Goal: Information Seeking & Learning: Check status

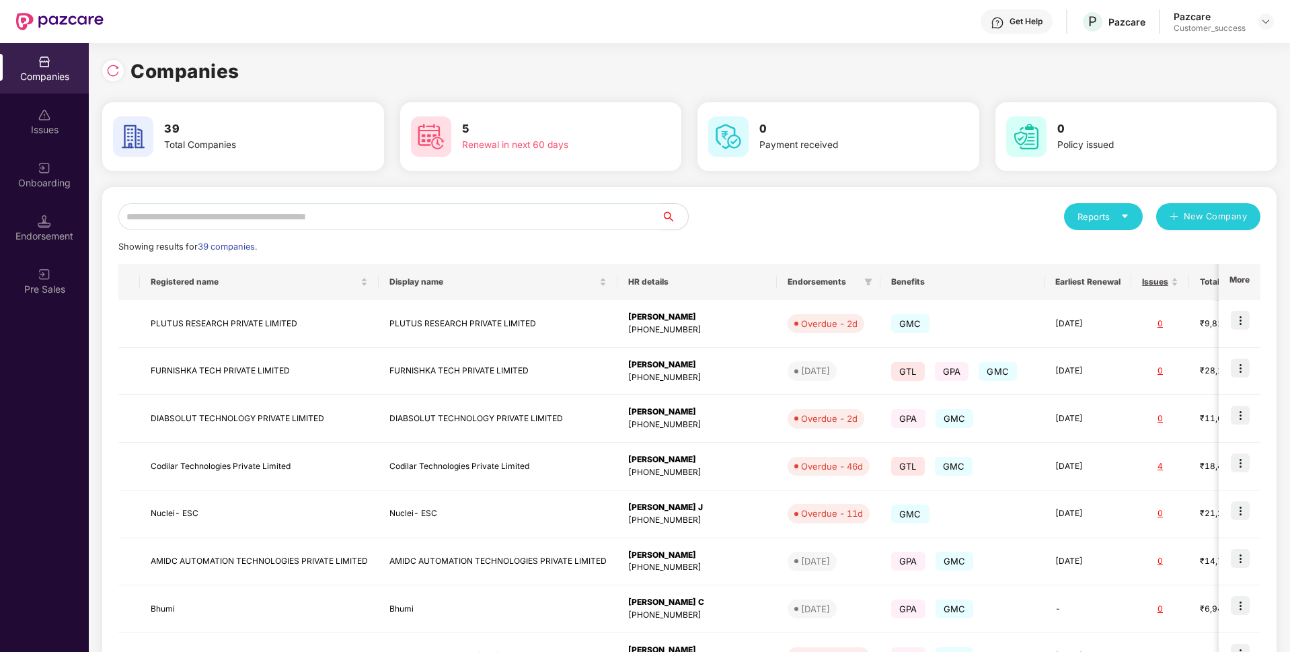
click at [268, 204] on input "text" at bounding box center [389, 216] width 543 height 27
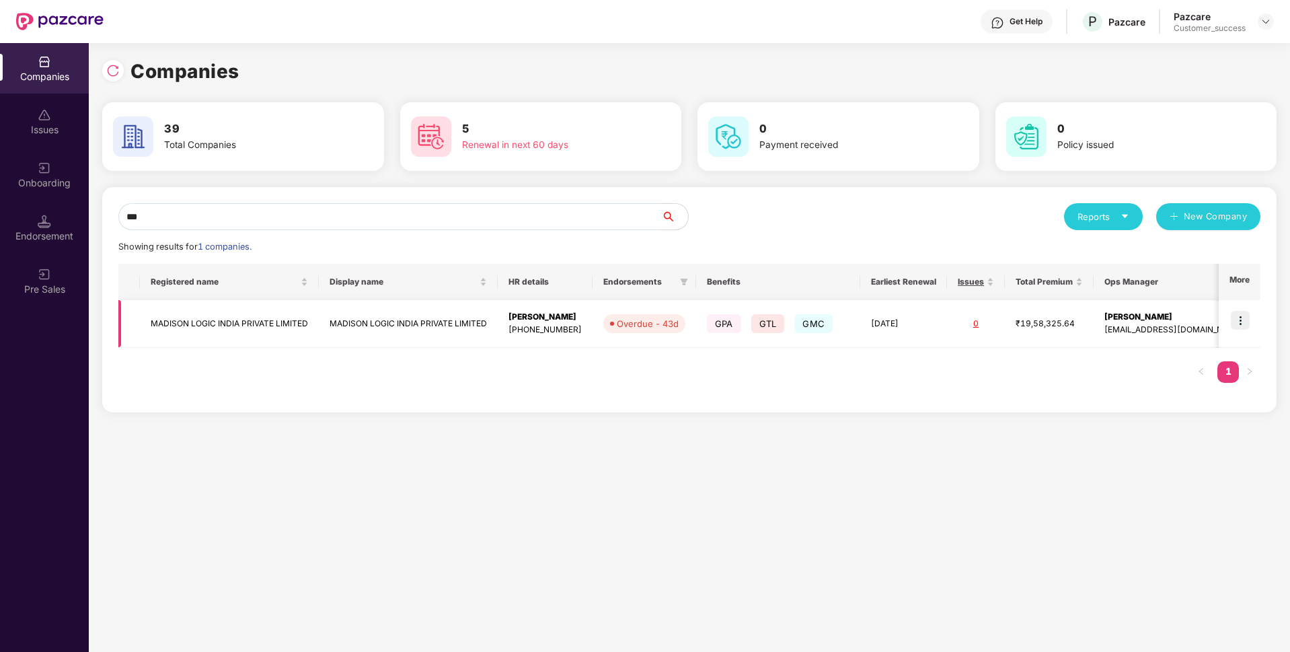
type input "***"
click at [1242, 307] on td at bounding box center [1240, 324] width 42 height 48
click at [1241, 321] on img at bounding box center [1240, 320] width 19 height 19
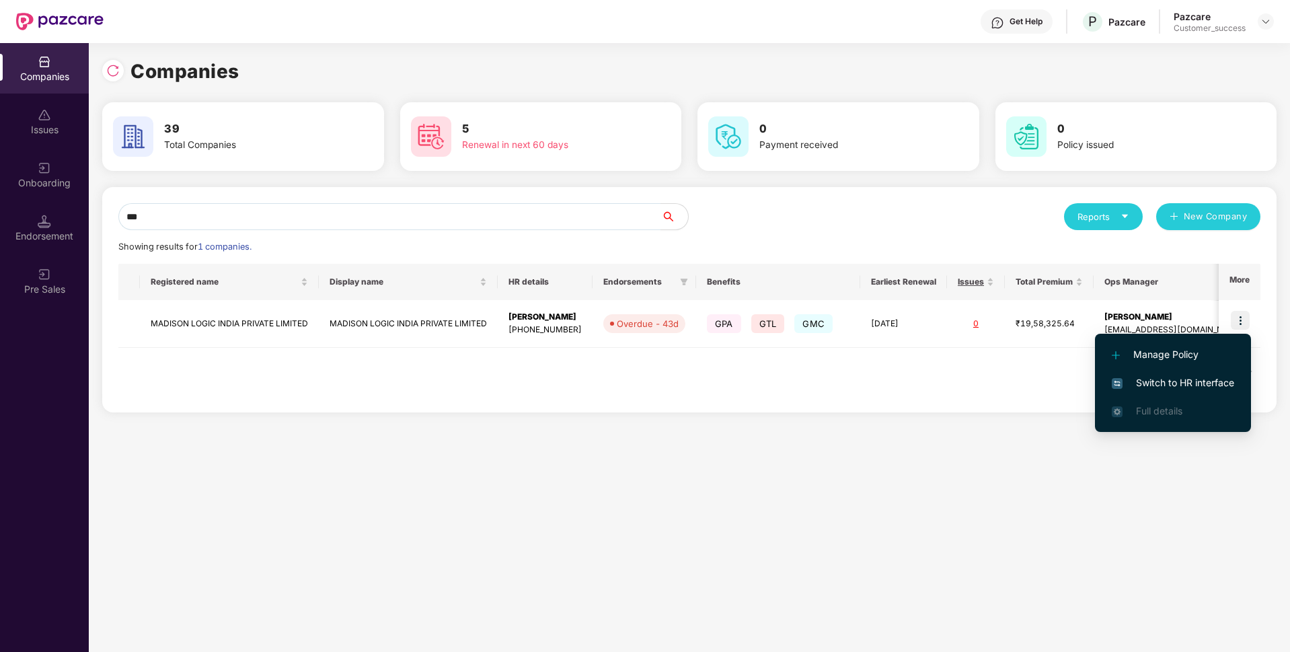
click at [1129, 379] on span "Switch to HR interface" at bounding box center [1173, 382] width 122 height 15
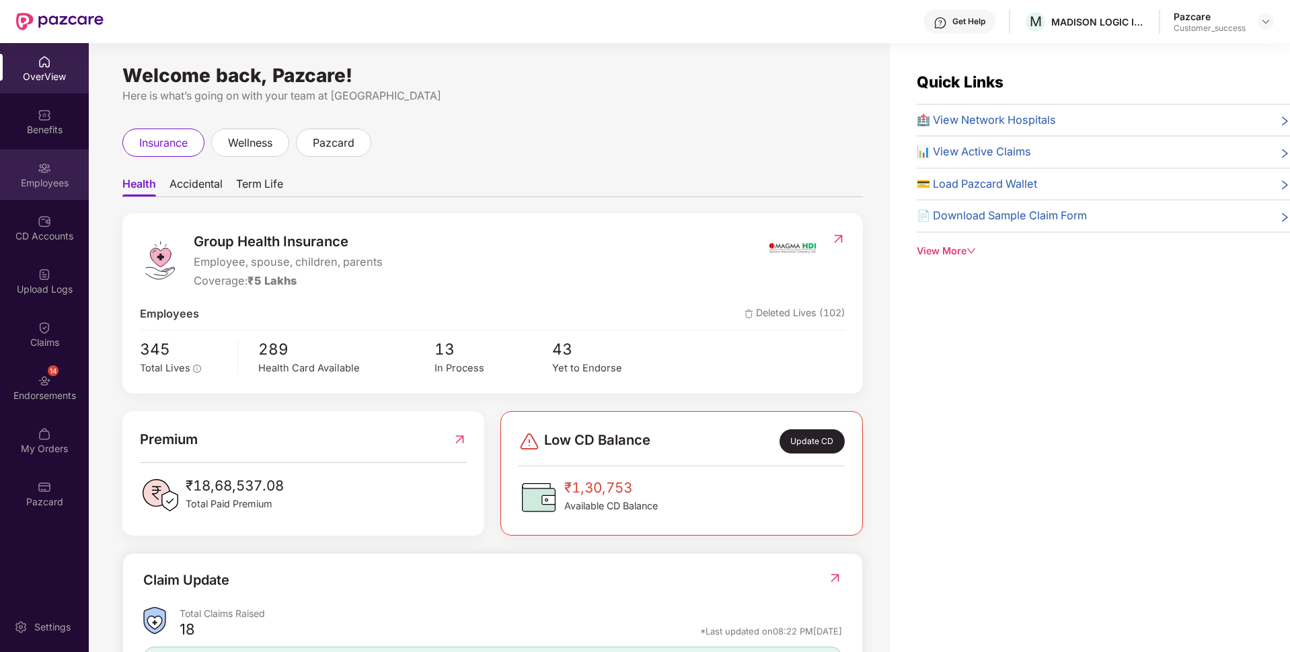
click at [1, 161] on div "Employees" at bounding box center [44, 174] width 89 height 50
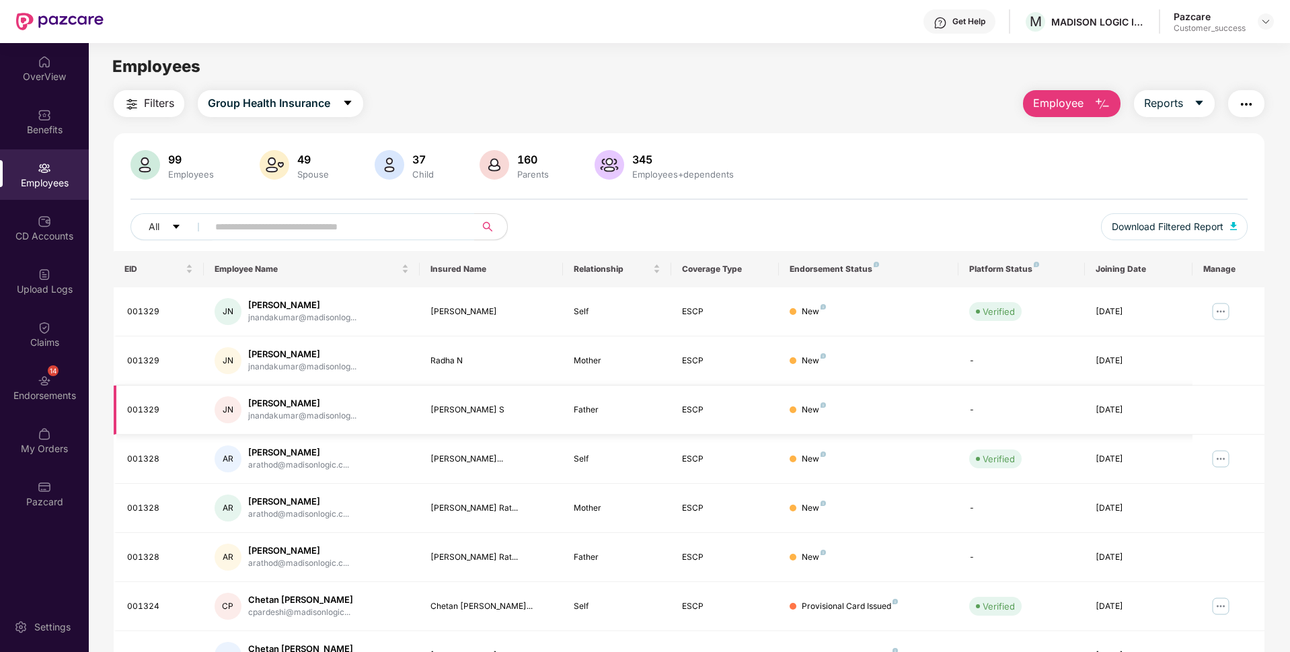
scroll to position [175, 0]
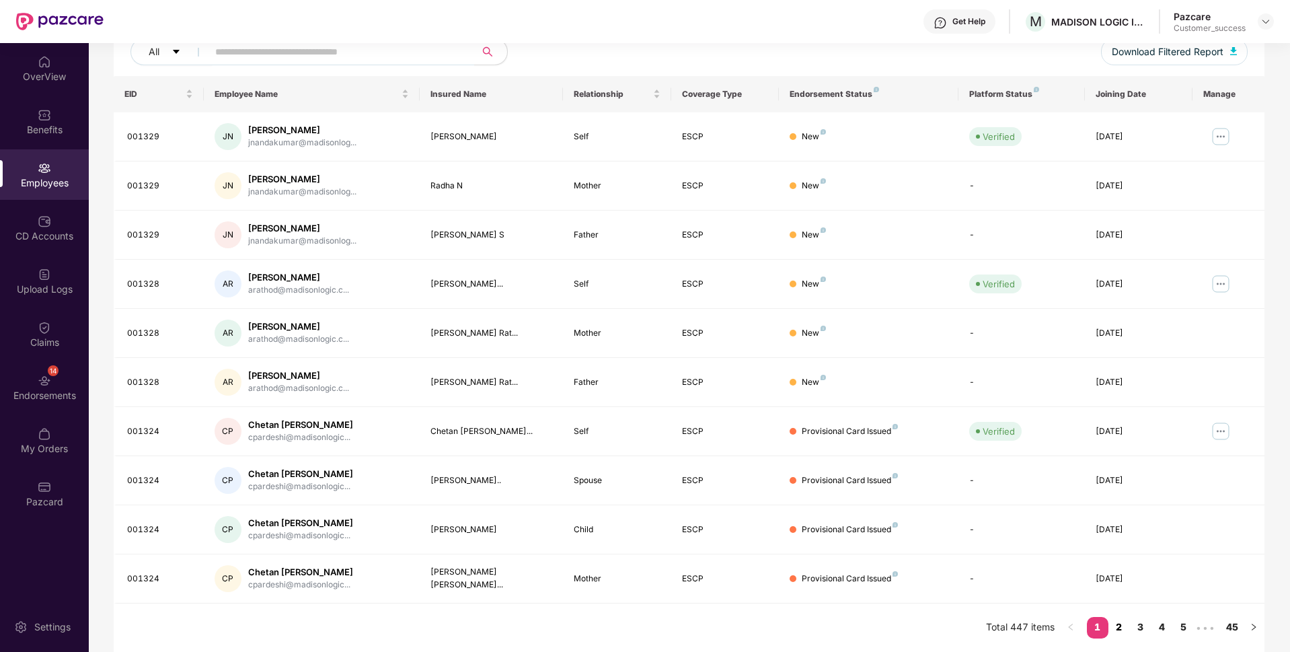
click at [1118, 622] on link "2" at bounding box center [1120, 627] width 22 height 20
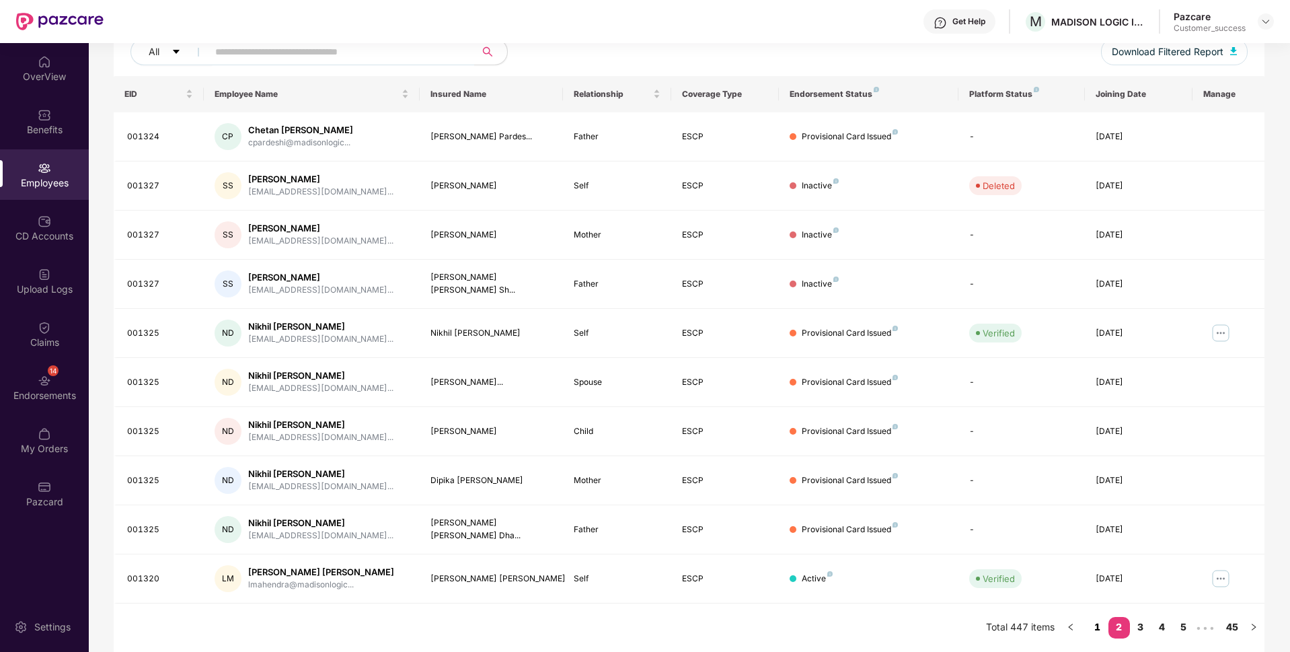
click at [1091, 627] on link "1" at bounding box center [1098, 627] width 22 height 20
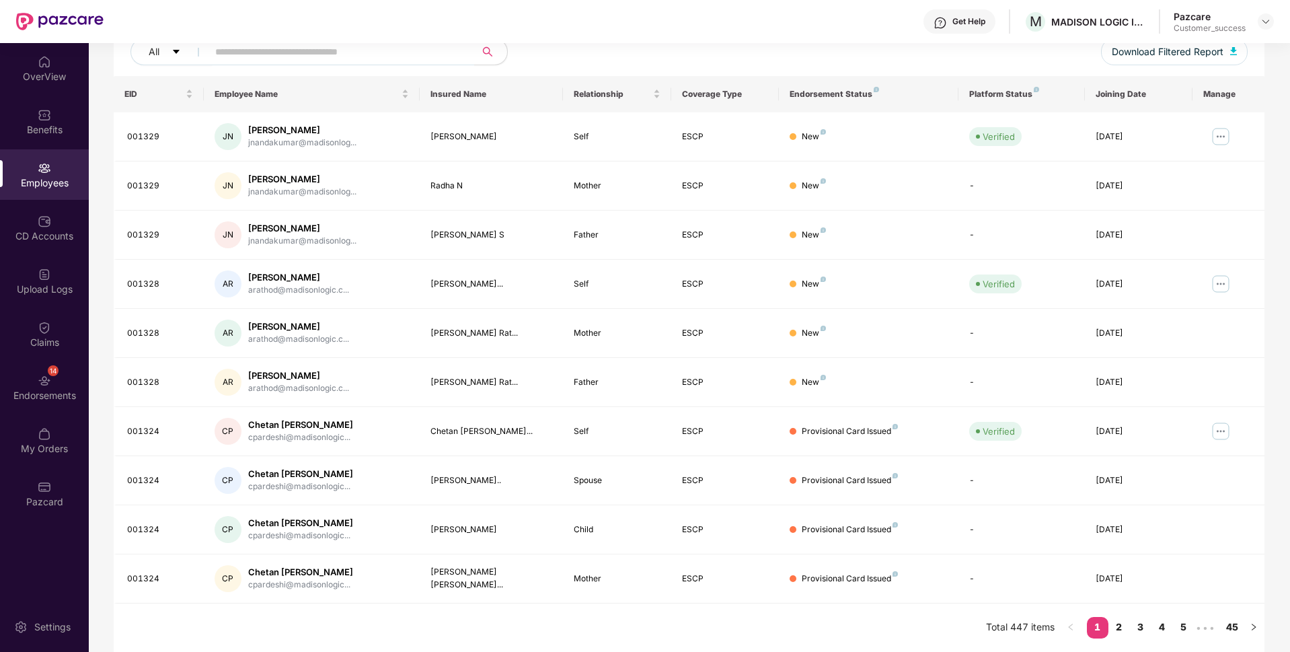
scroll to position [0, 0]
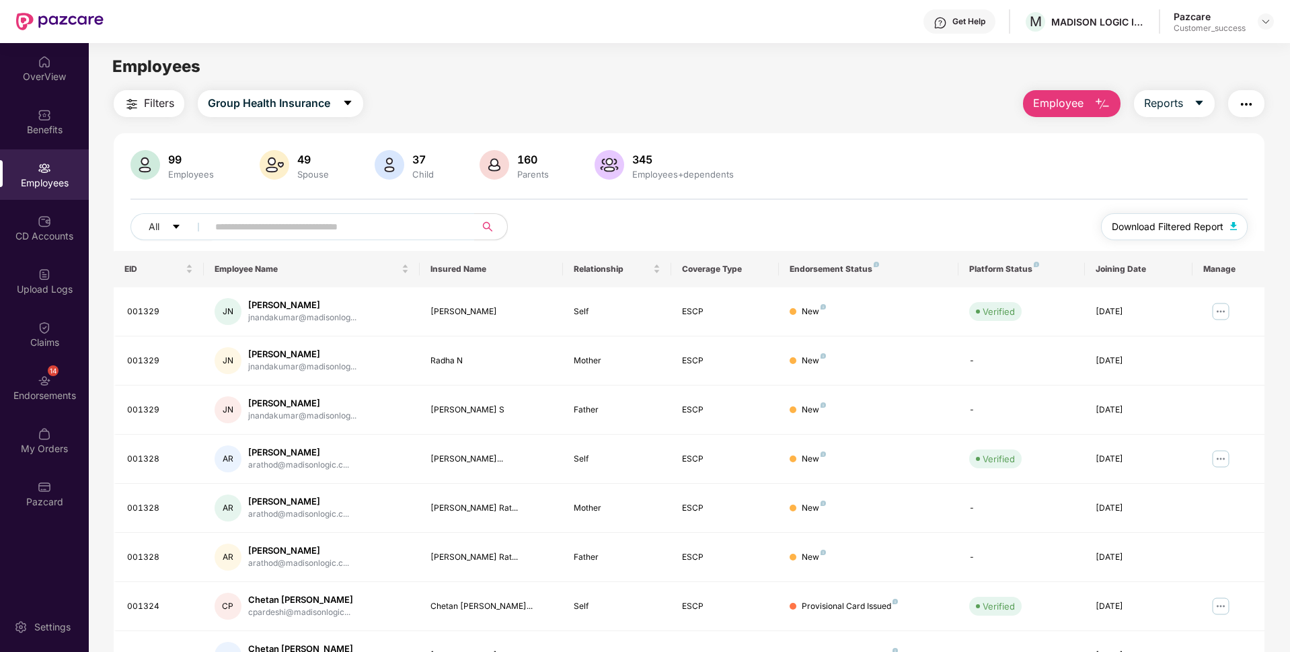
click at [1170, 230] on span "Download Filtered Report" at bounding box center [1168, 226] width 112 height 15
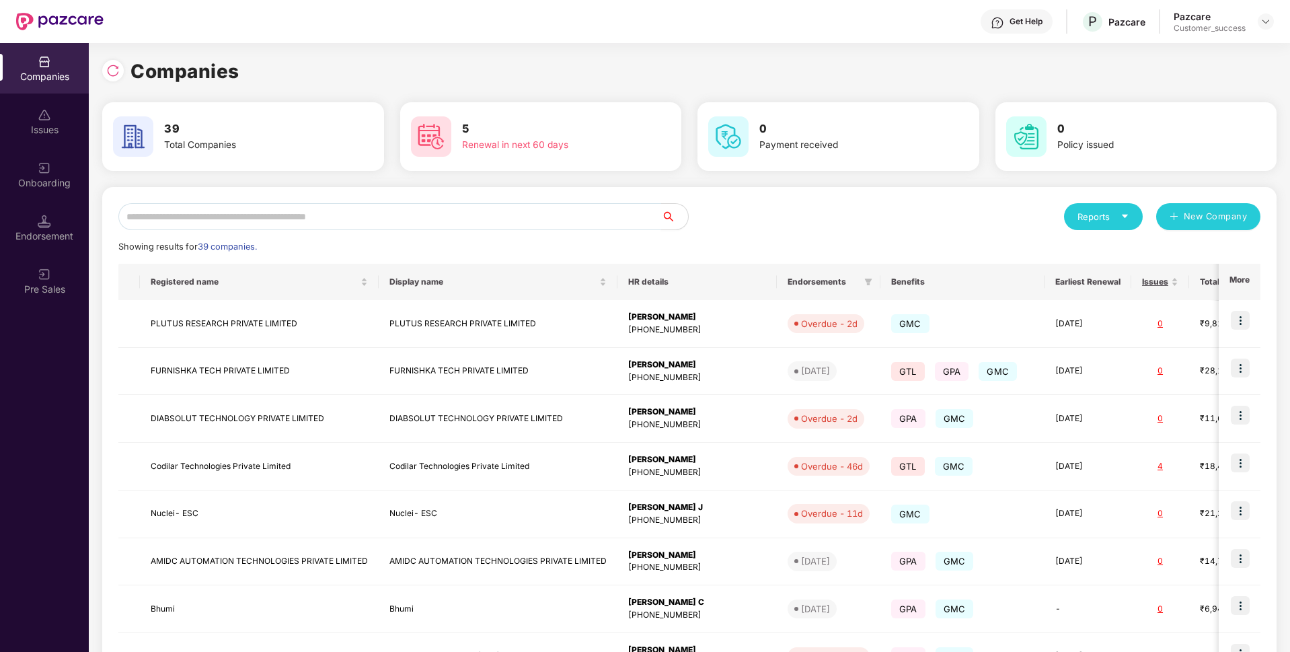
click at [331, 213] on input "text" at bounding box center [389, 216] width 543 height 27
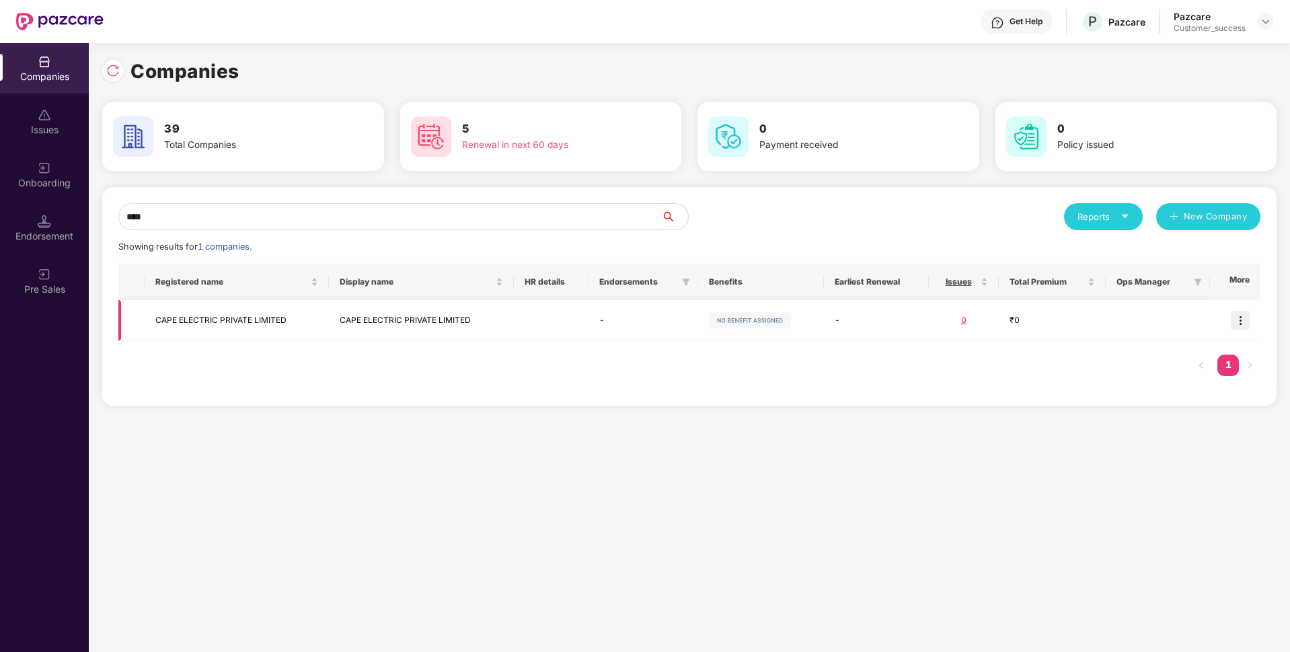
type input "****"
click at [1242, 313] on img at bounding box center [1240, 320] width 19 height 19
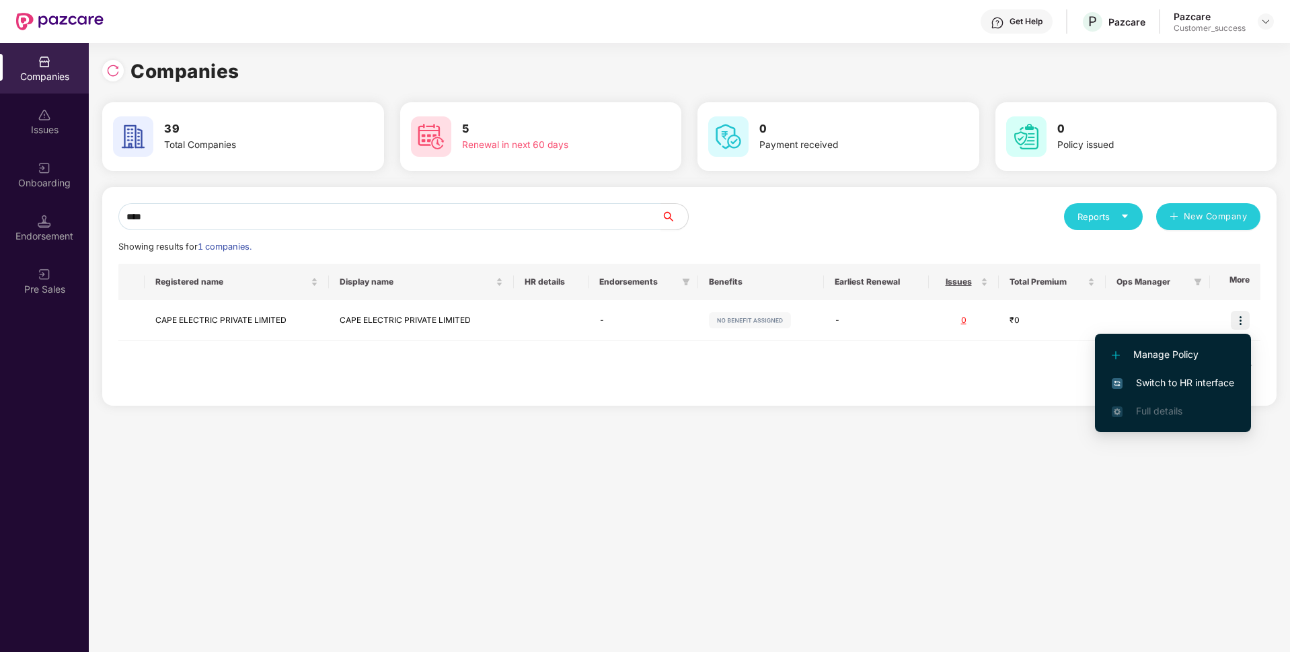
click at [1131, 392] on li "Switch to HR interface" at bounding box center [1173, 383] width 156 height 28
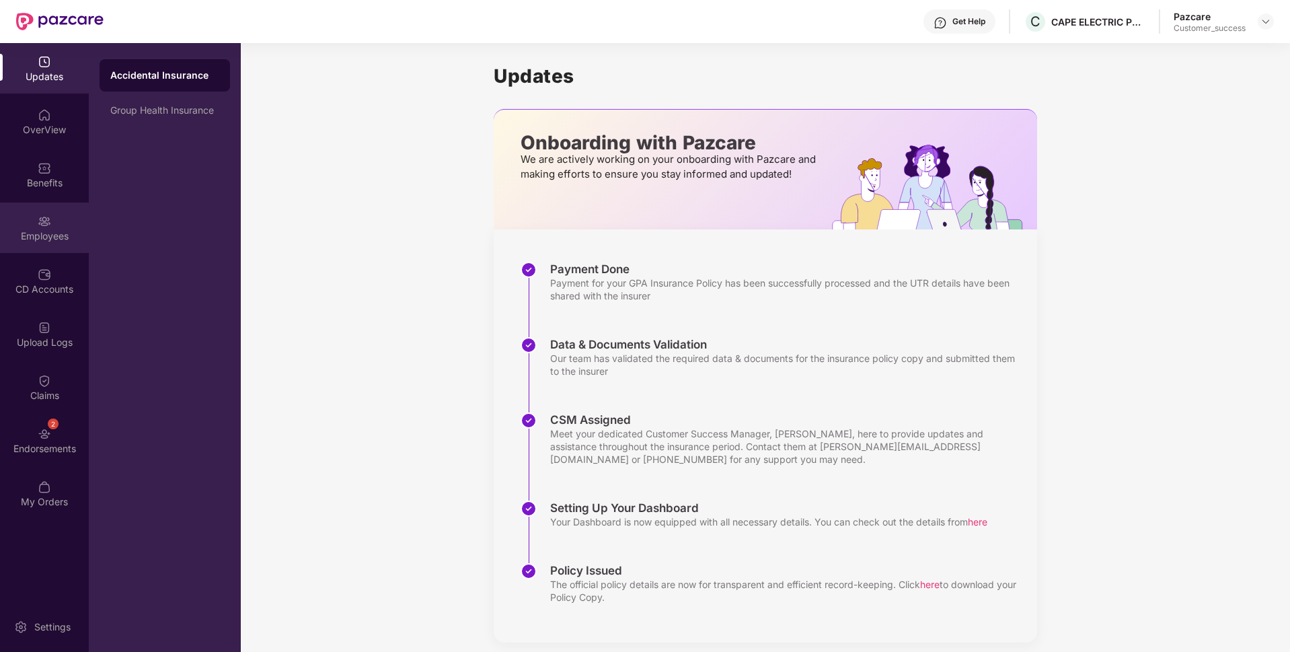
click at [22, 218] on div "Employees" at bounding box center [44, 227] width 89 height 50
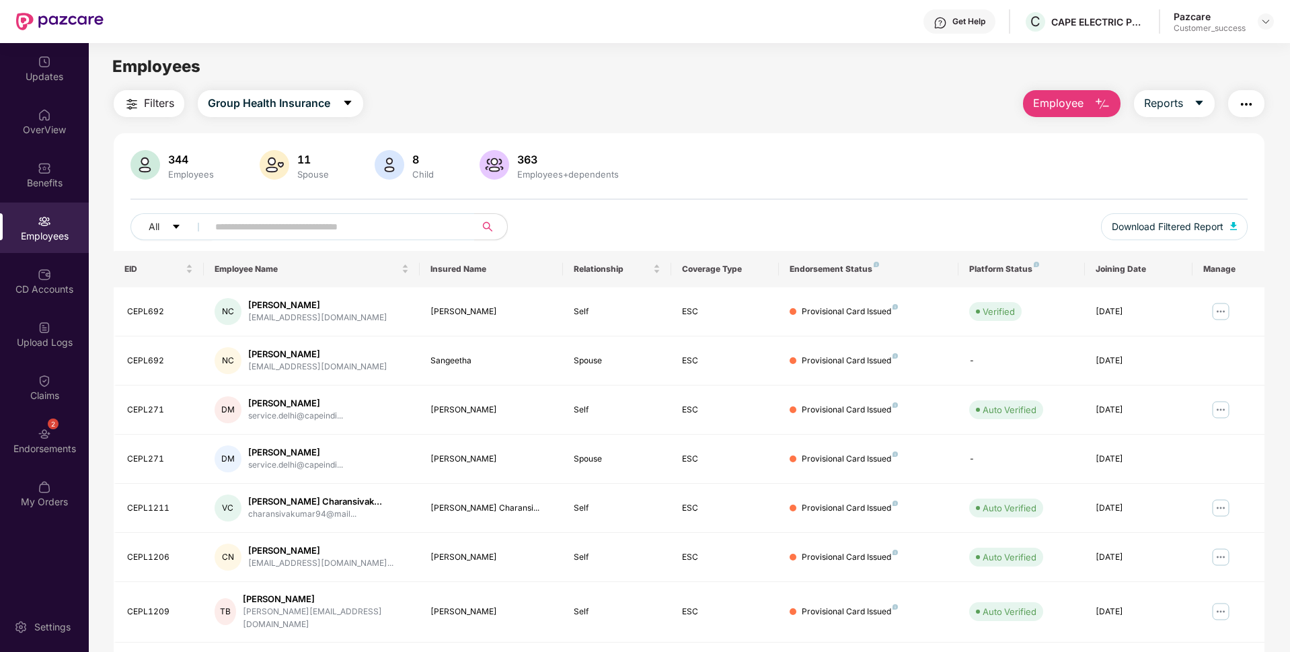
click at [1067, 98] on span "Employee" at bounding box center [1058, 103] width 50 height 17
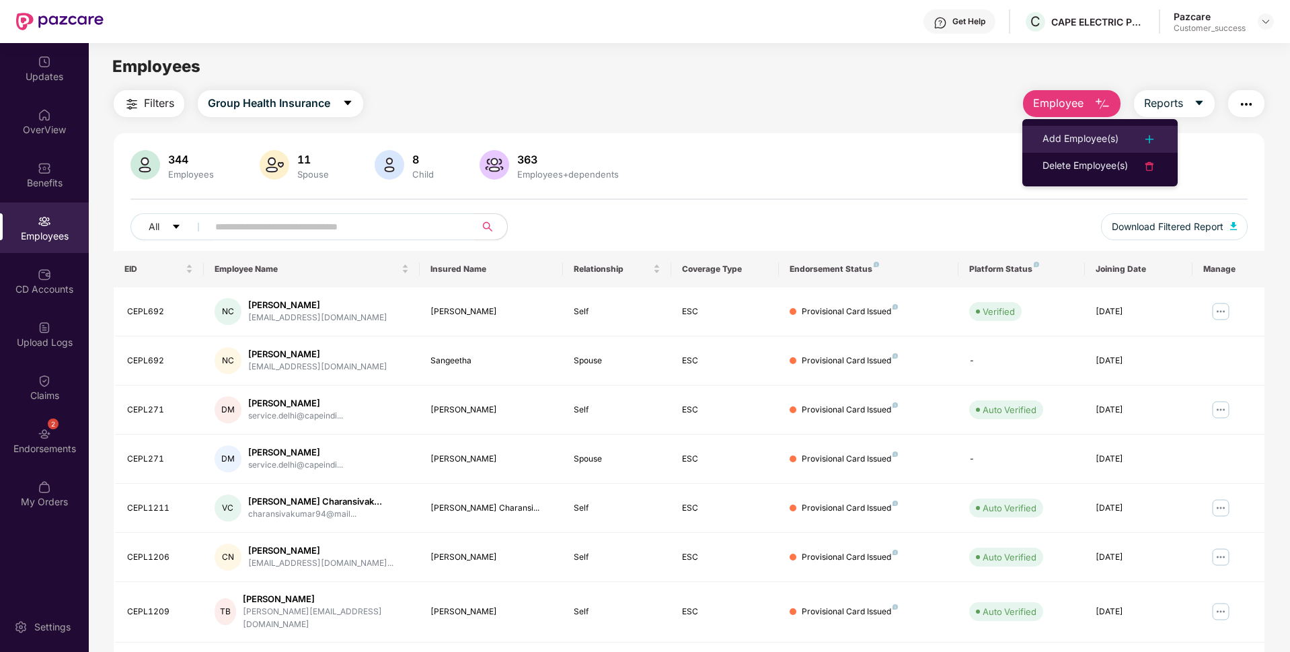
click at [1136, 135] on div at bounding box center [1143, 139] width 30 height 16
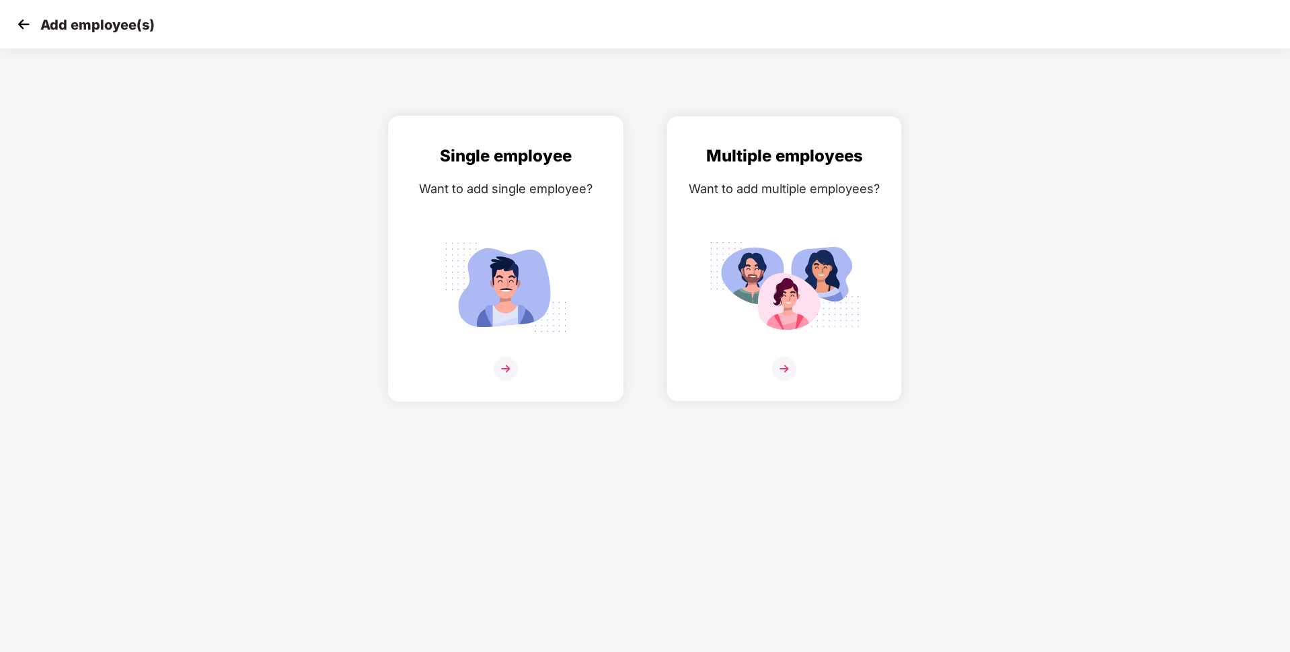
click at [496, 372] on img at bounding box center [506, 369] width 24 height 24
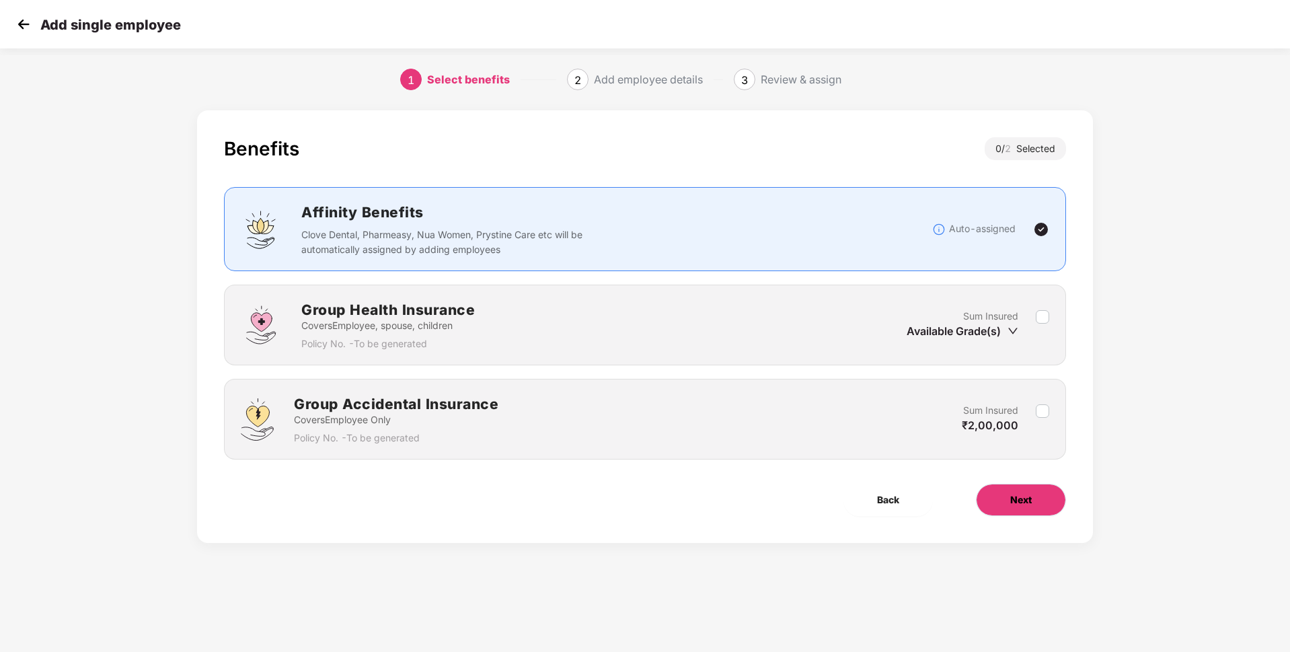
click at [1032, 500] on button "Next" at bounding box center [1021, 500] width 90 height 32
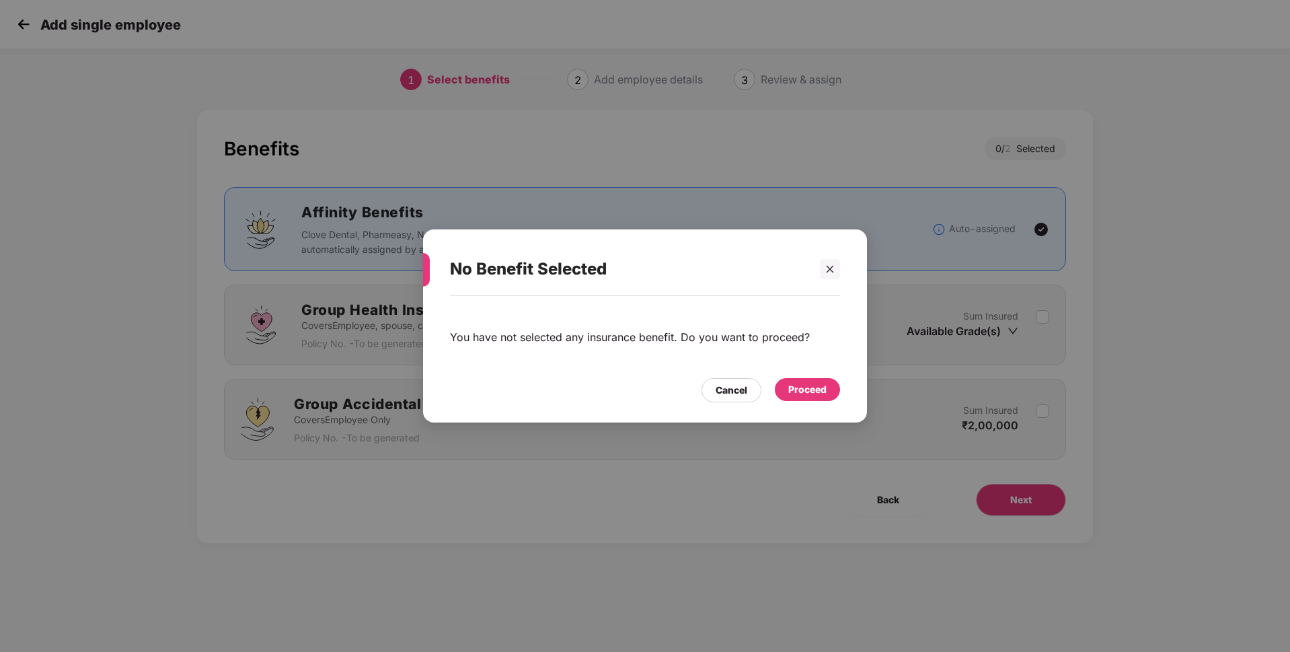
click at [817, 397] on div "Proceed" at bounding box center [807, 389] width 65 height 23
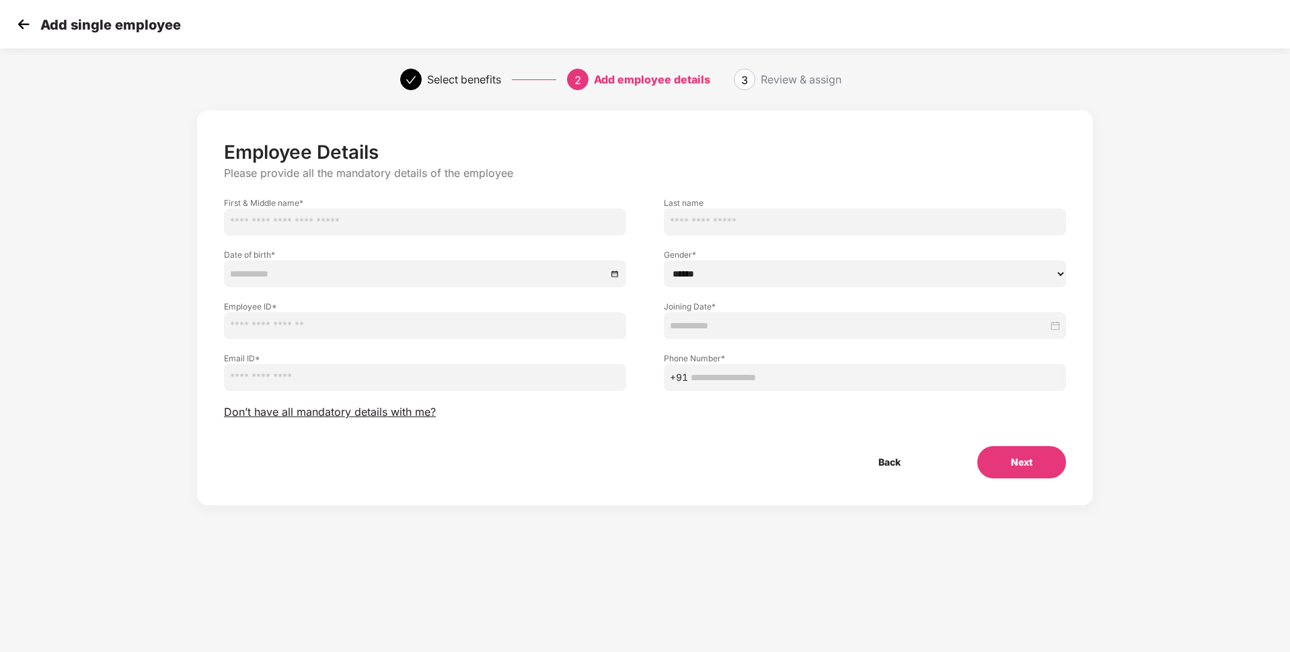
click at [326, 217] on input "text" at bounding box center [425, 222] width 402 height 27
type input "*****"
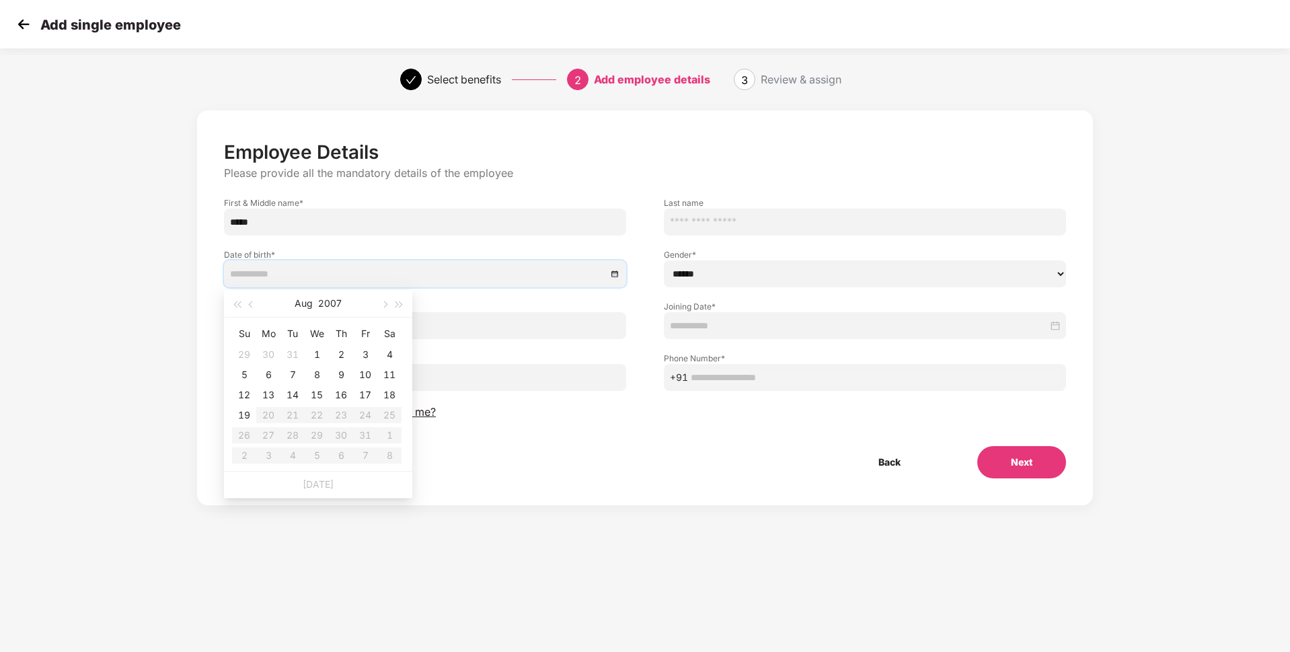
click at [294, 276] on input at bounding box center [418, 273] width 377 height 15
click at [341, 302] on button "2007" at bounding box center [330, 303] width 24 height 27
type input "**********"
click at [243, 307] on button "button" at bounding box center [236, 303] width 15 height 27
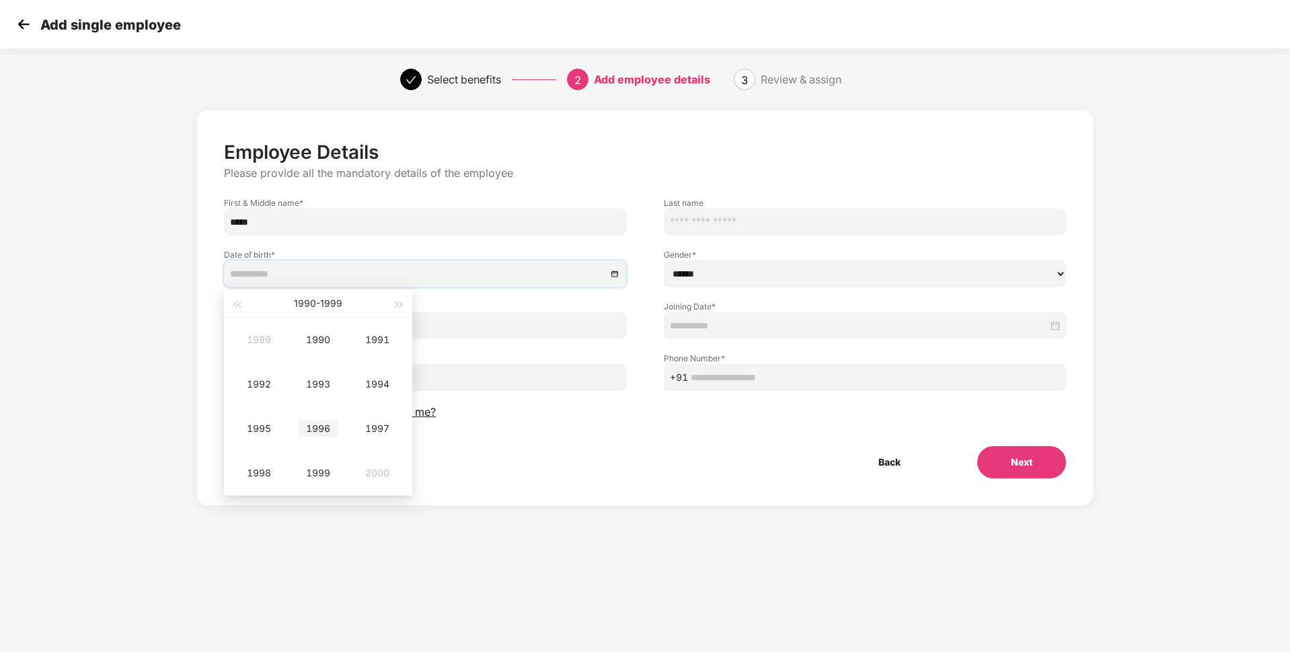
type input "**********"
click at [328, 424] on div "1996" at bounding box center [318, 428] width 40 height 16
type input "**********"
click at [381, 374] on td "Jun" at bounding box center [377, 384] width 59 height 44
type input "**********"
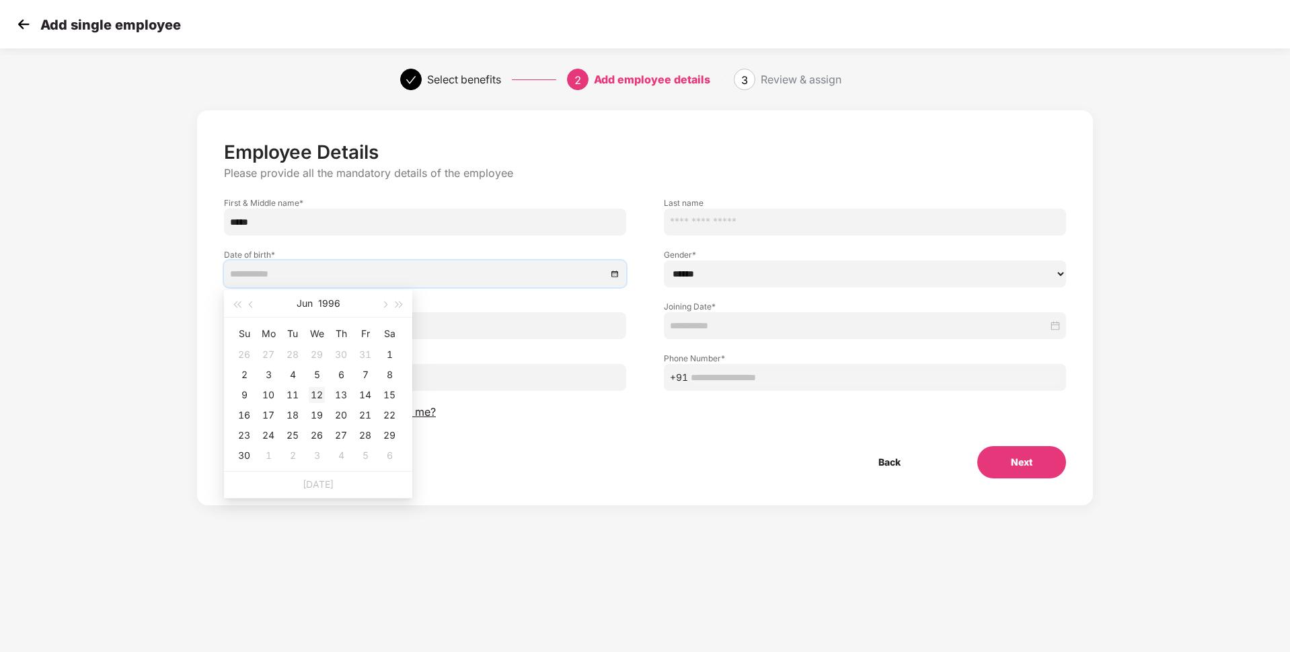
click at [320, 394] on div "12" at bounding box center [317, 395] width 16 height 16
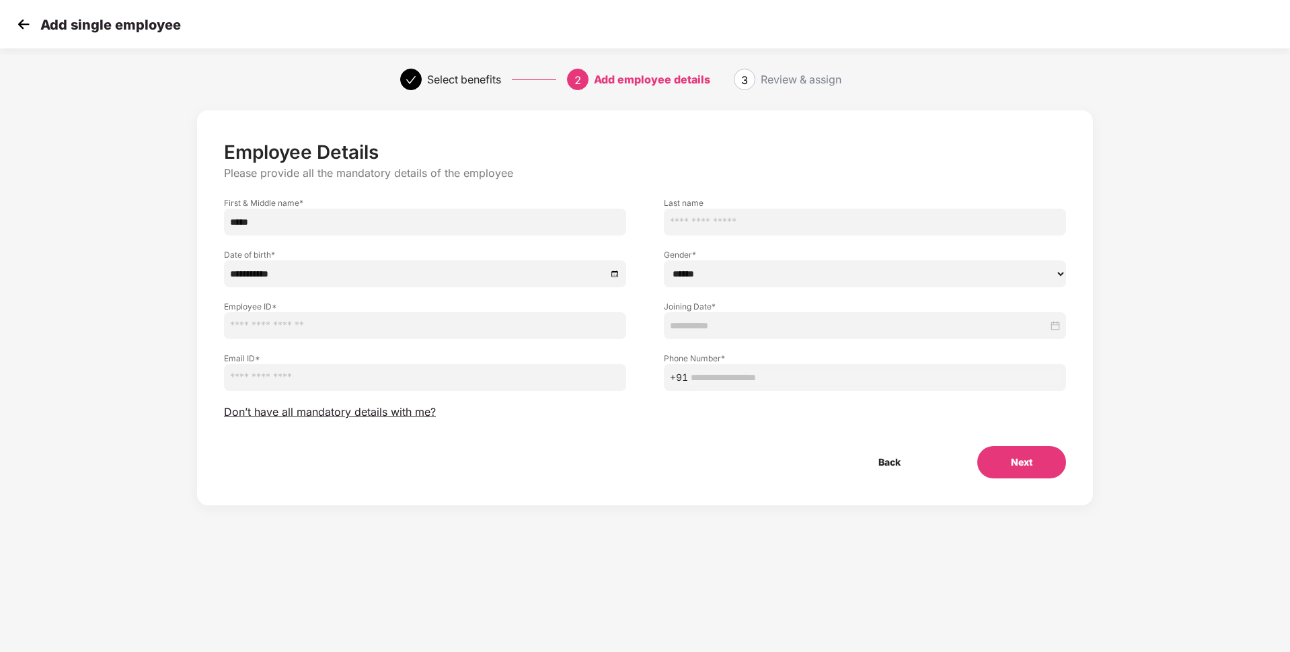
click at [694, 276] on select "****** **** ******" at bounding box center [865, 273] width 402 height 27
select select "****"
click at [664, 260] on select "****** **** ******" at bounding box center [865, 273] width 402 height 27
click at [394, 330] on input "text" at bounding box center [425, 325] width 402 height 27
type input "***"
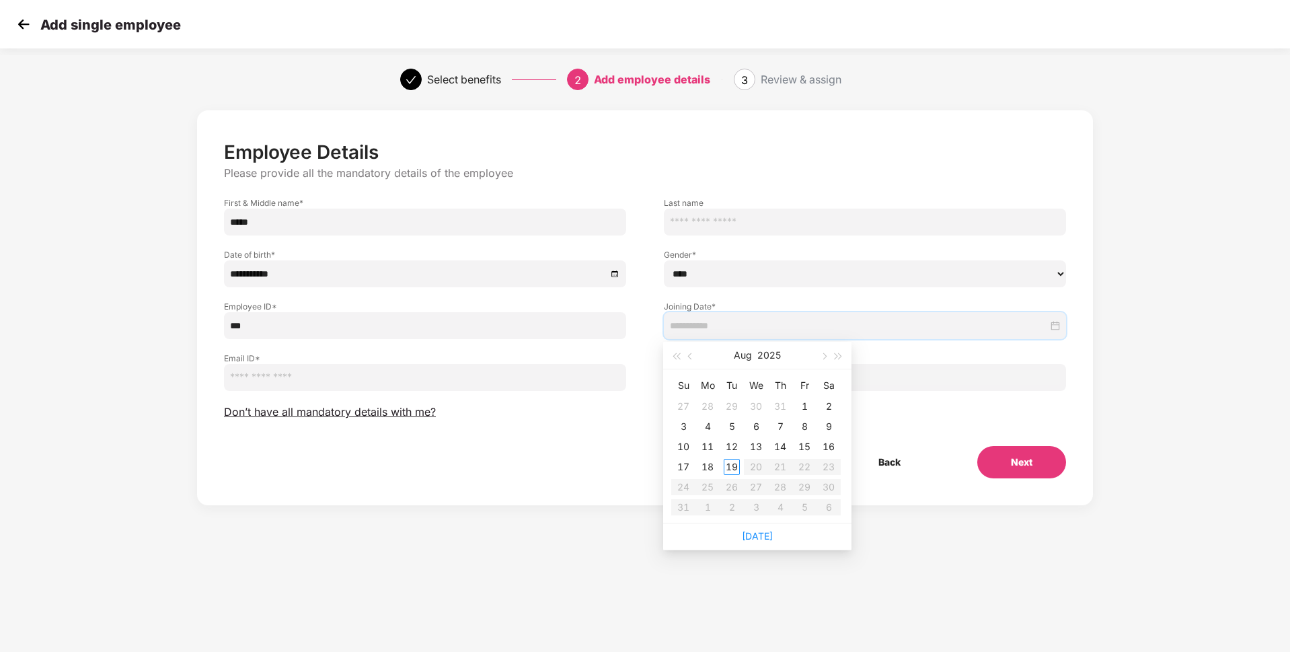
click at [703, 320] on input at bounding box center [859, 325] width 378 height 15
click at [691, 363] on button "button" at bounding box center [690, 355] width 15 height 27
type input "**********"
click at [740, 483] on td "29" at bounding box center [732, 487] width 24 height 20
click at [329, 372] on input "email" at bounding box center [425, 377] width 402 height 27
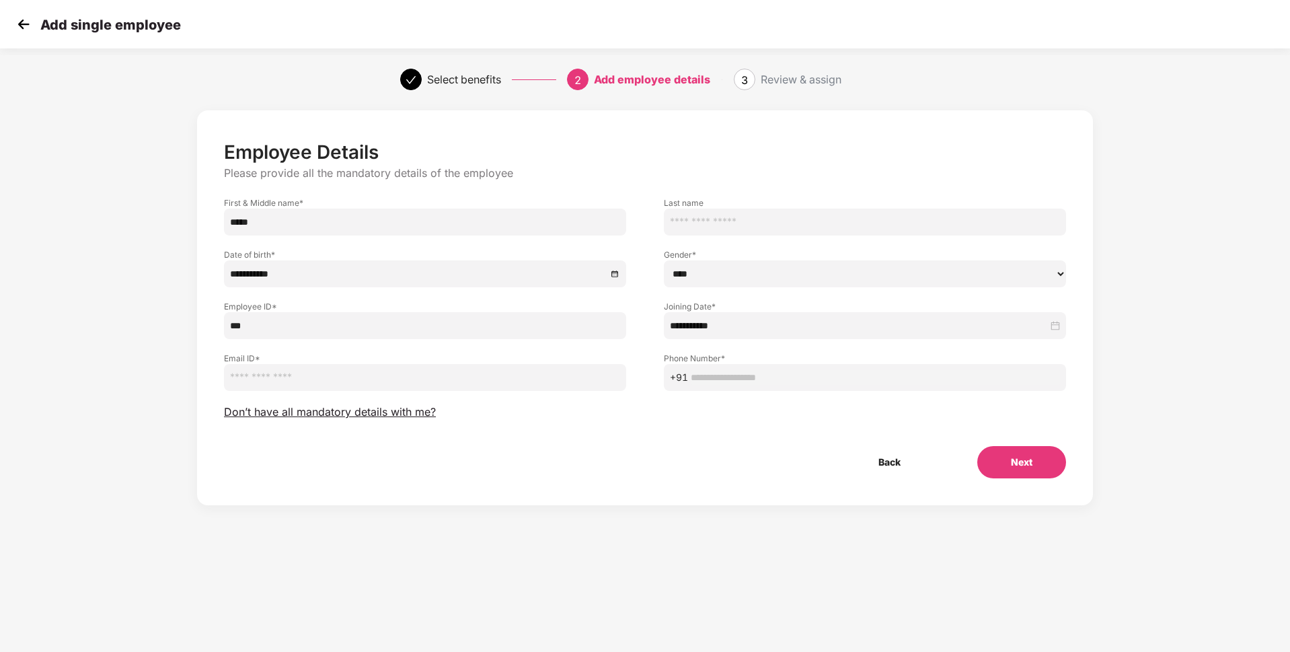
paste input "**********"
type input "**********"
click at [752, 366] on span "+91" at bounding box center [865, 377] width 402 height 27
paste input "**********"
type input "**********"
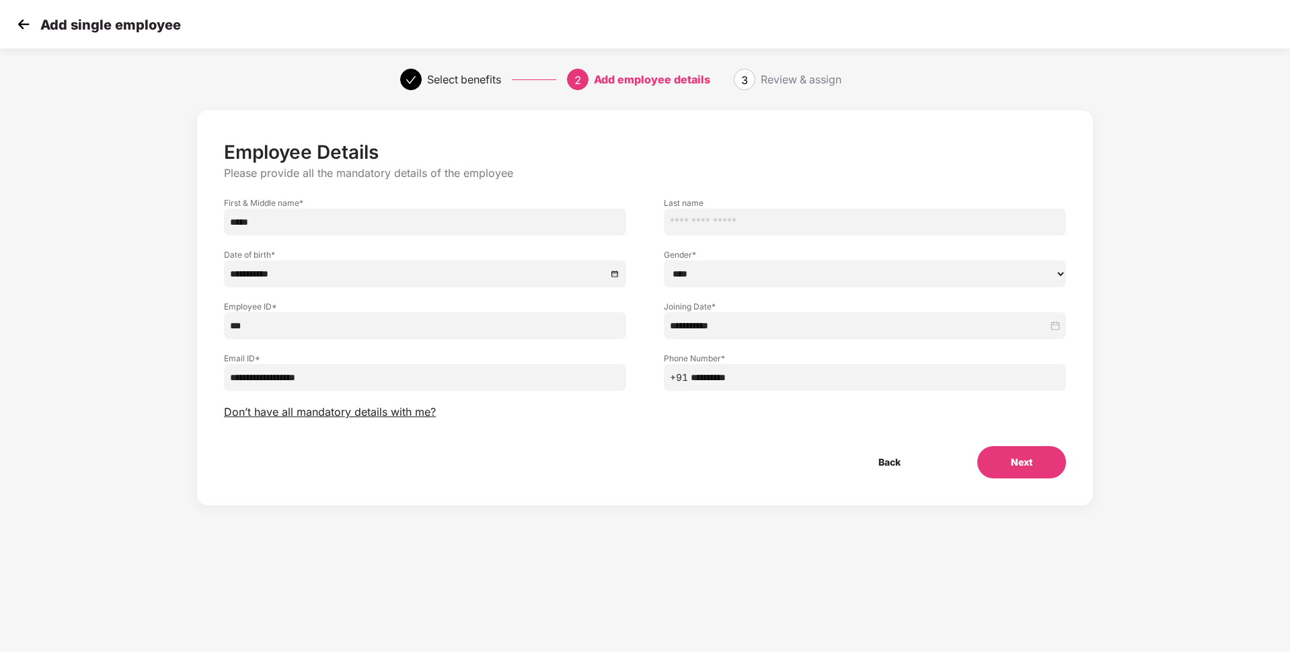
click at [1022, 466] on button "Next" at bounding box center [1021, 462] width 89 height 32
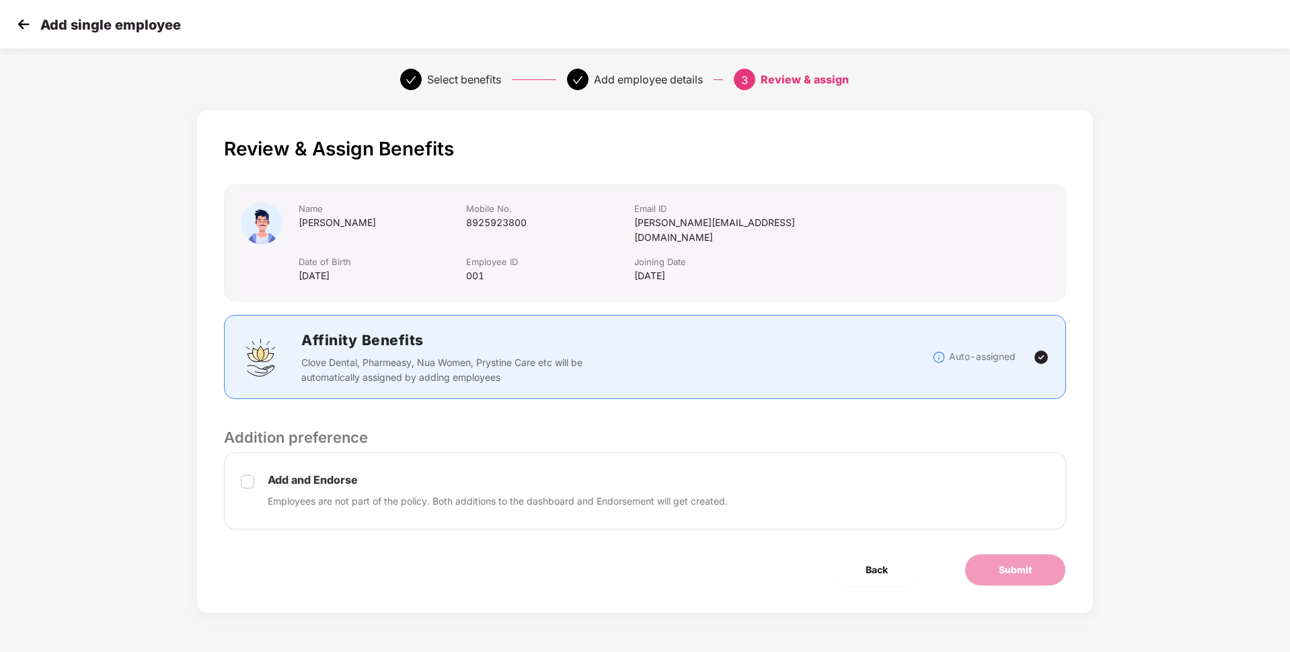
click at [242, 477] on label at bounding box center [247, 491] width 13 height 36
click at [1027, 562] on span "Submit" at bounding box center [1015, 569] width 33 height 15
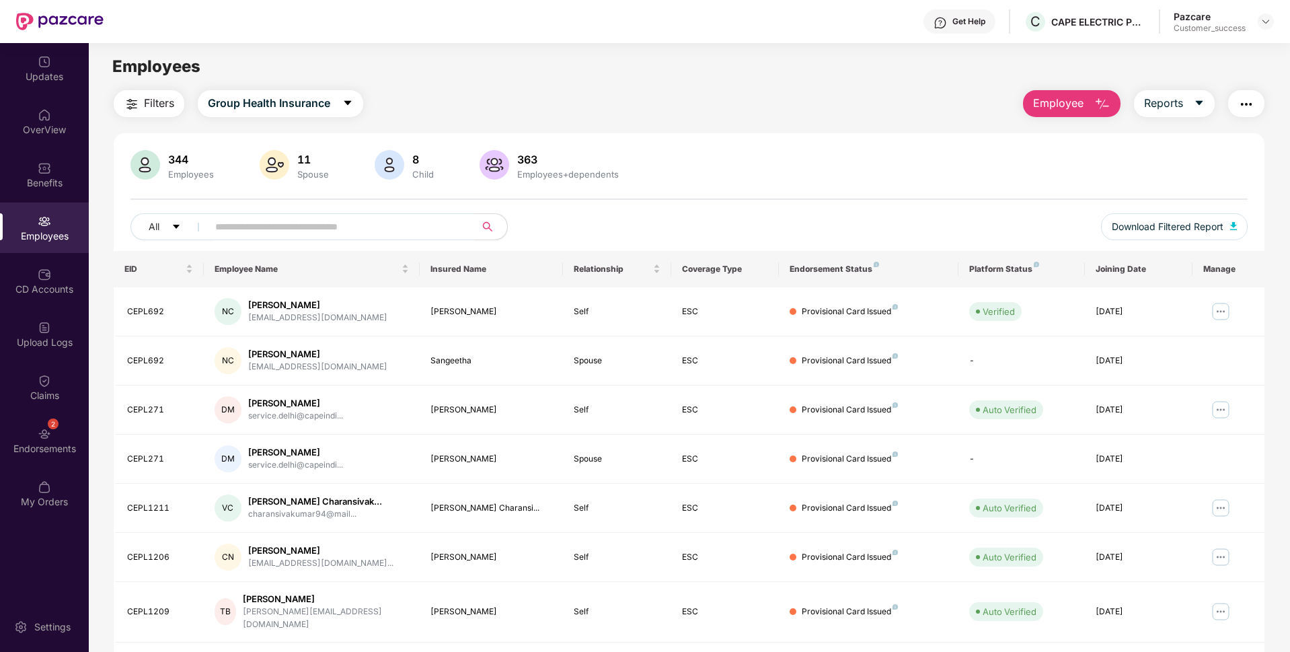
click at [266, 222] on input "text" at bounding box center [335, 227] width 241 height 20
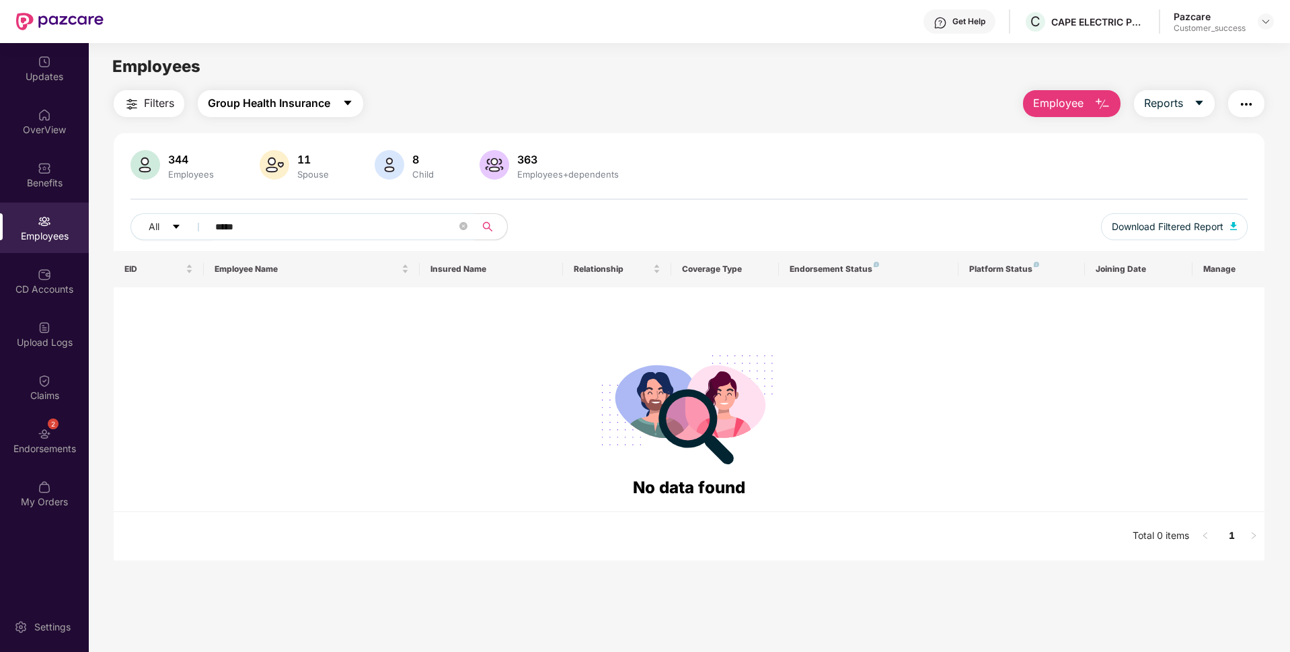
type input "*****"
click at [238, 94] on button "Group Health Insurance" at bounding box center [280, 103] width 165 height 27
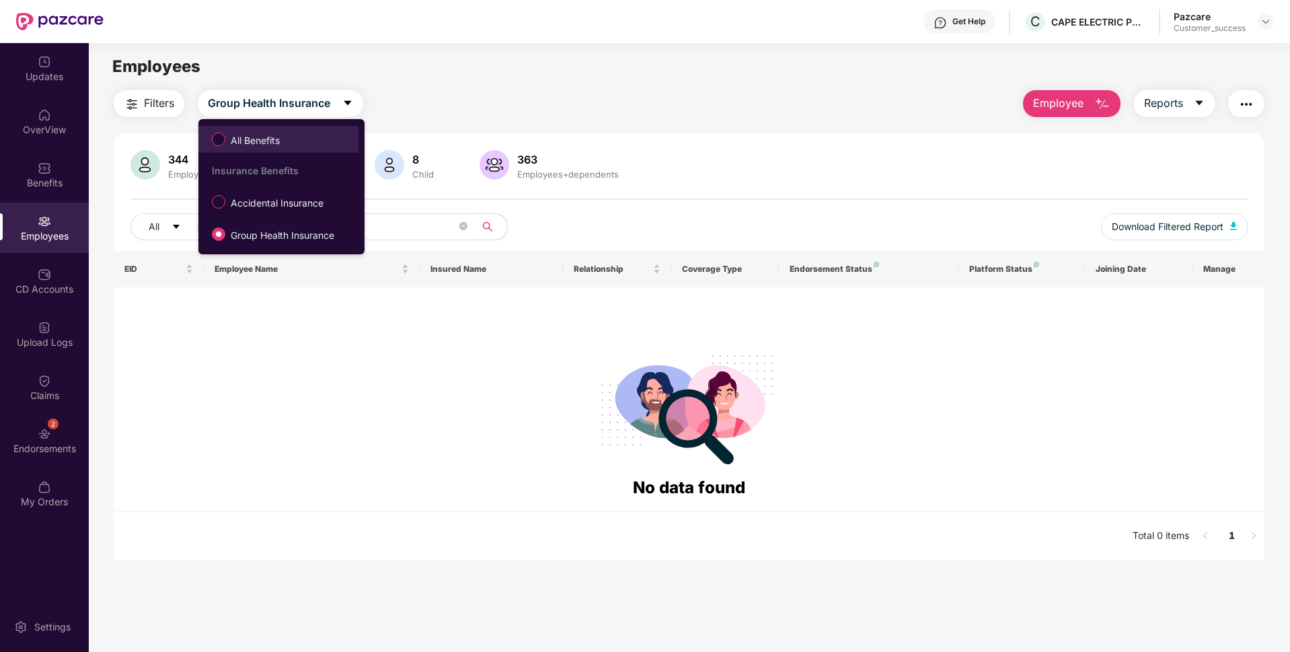
click at [258, 147] on span "All Benefits" at bounding box center [255, 140] width 60 height 15
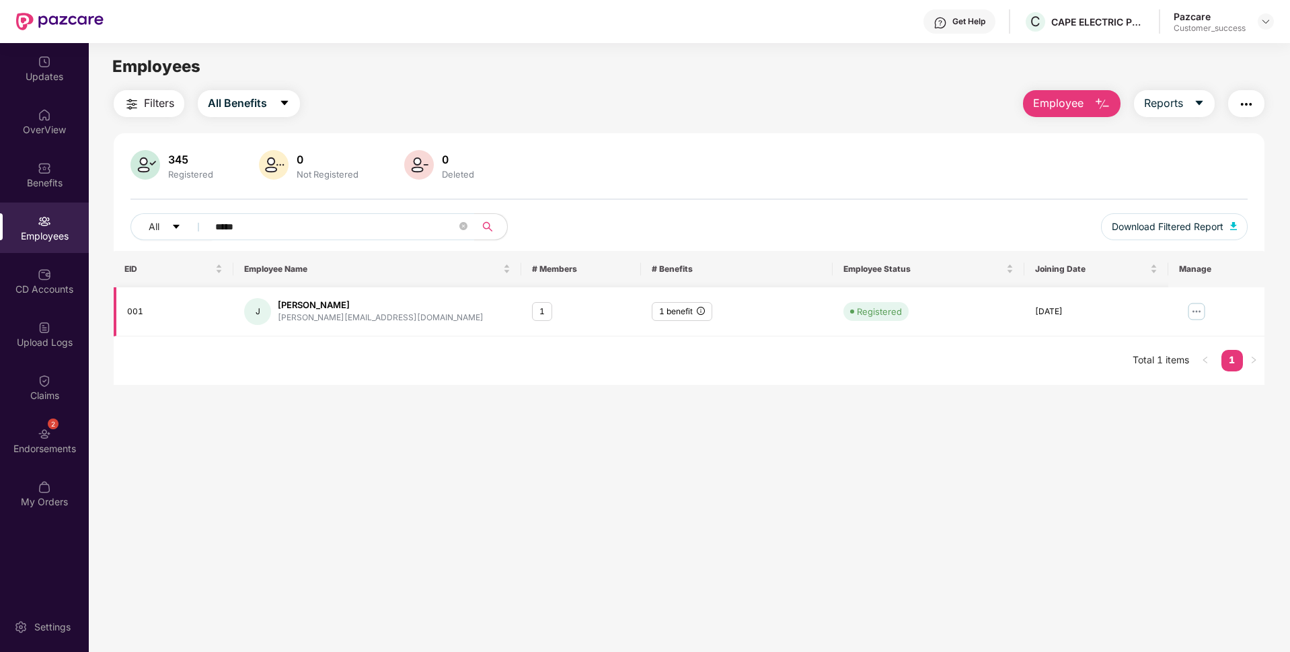
click at [1197, 313] on img at bounding box center [1197, 312] width 22 height 22
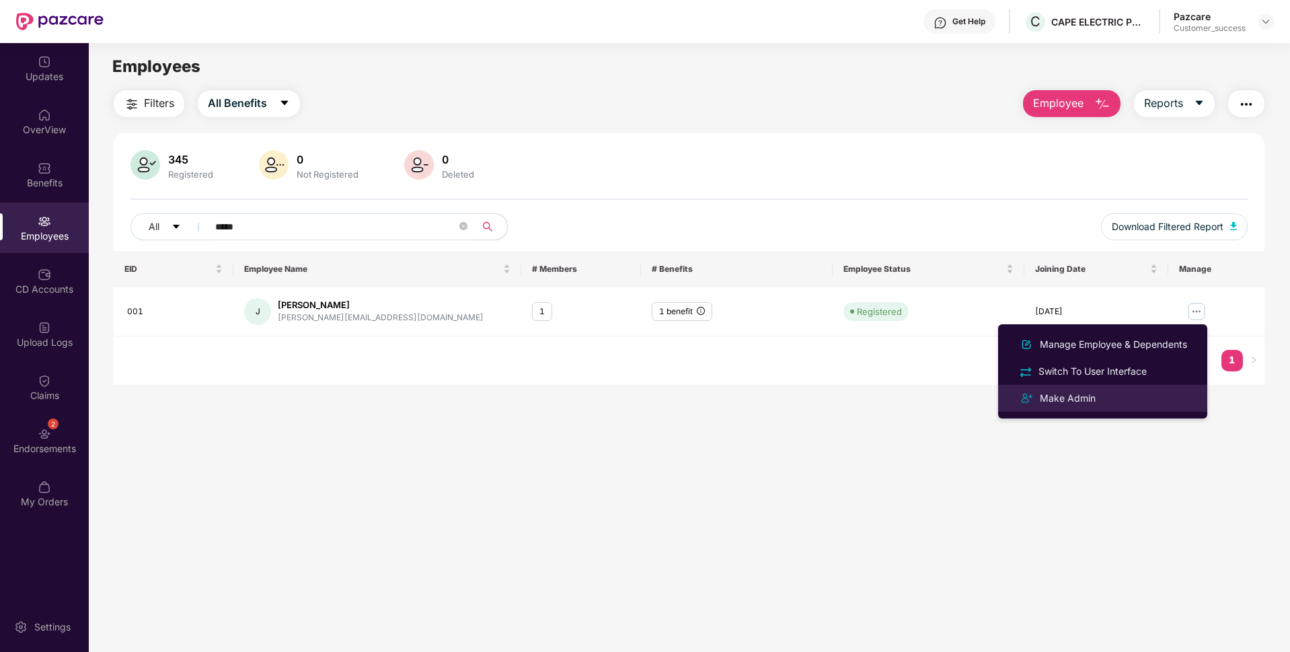
click at [1066, 395] on div "Make Admin" at bounding box center [1067, 398] width 61 height 15
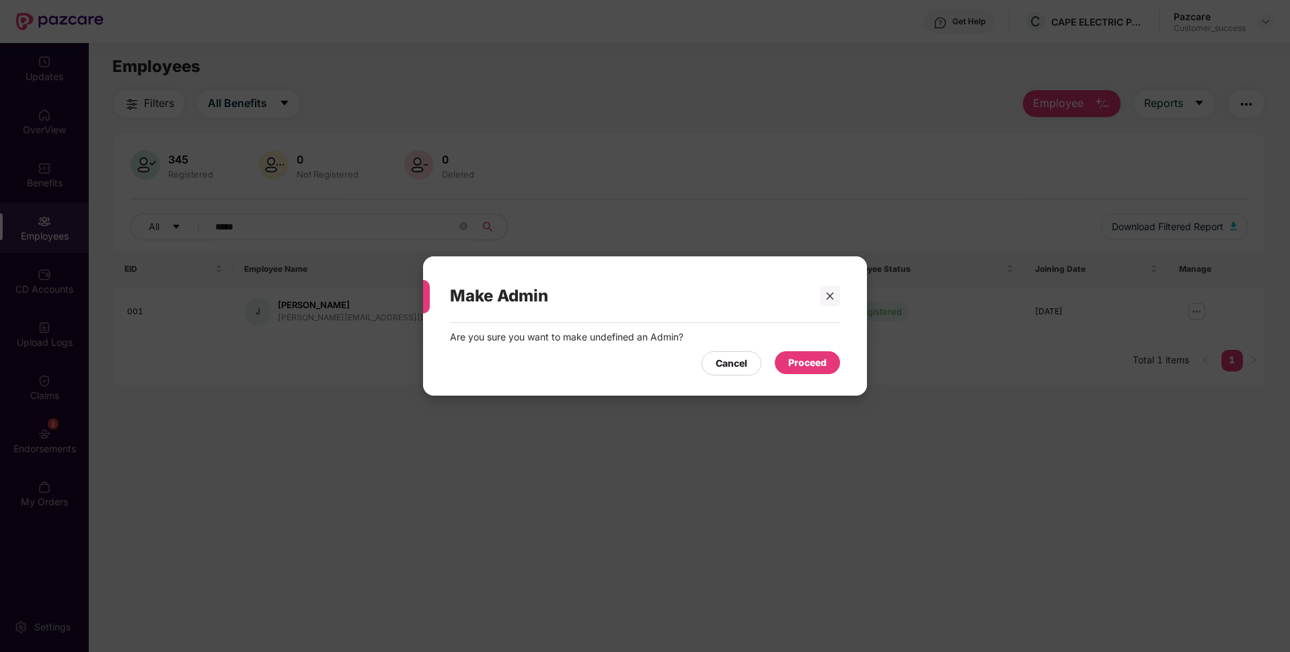
click at [824, 370] on div "Proceed" at bounding box center [807, 362] width 65 height 23
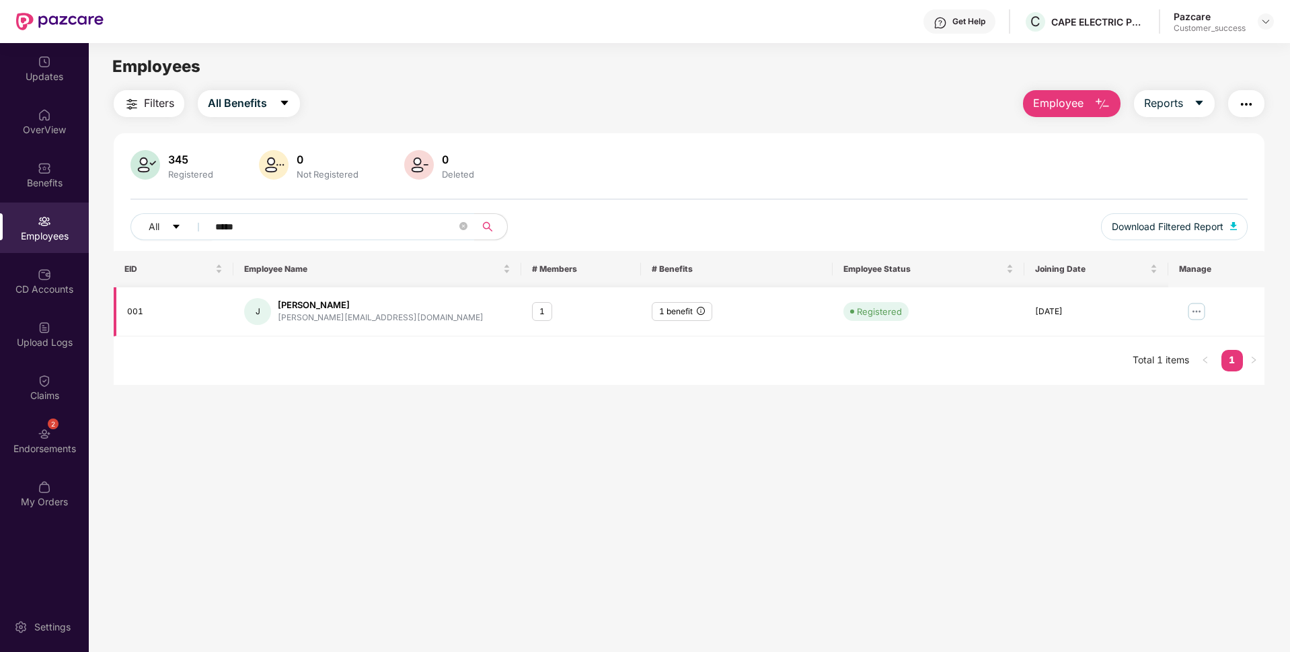
click at [1206, 311] on img at bounding box center [1197, 312] width 22 height 22
click at [1030, 471] on main "Employees Filters All Benefits Employee Reports 345 Registered 0 Not Registered…" at bounding box center [689, 369] width 1201 height 652
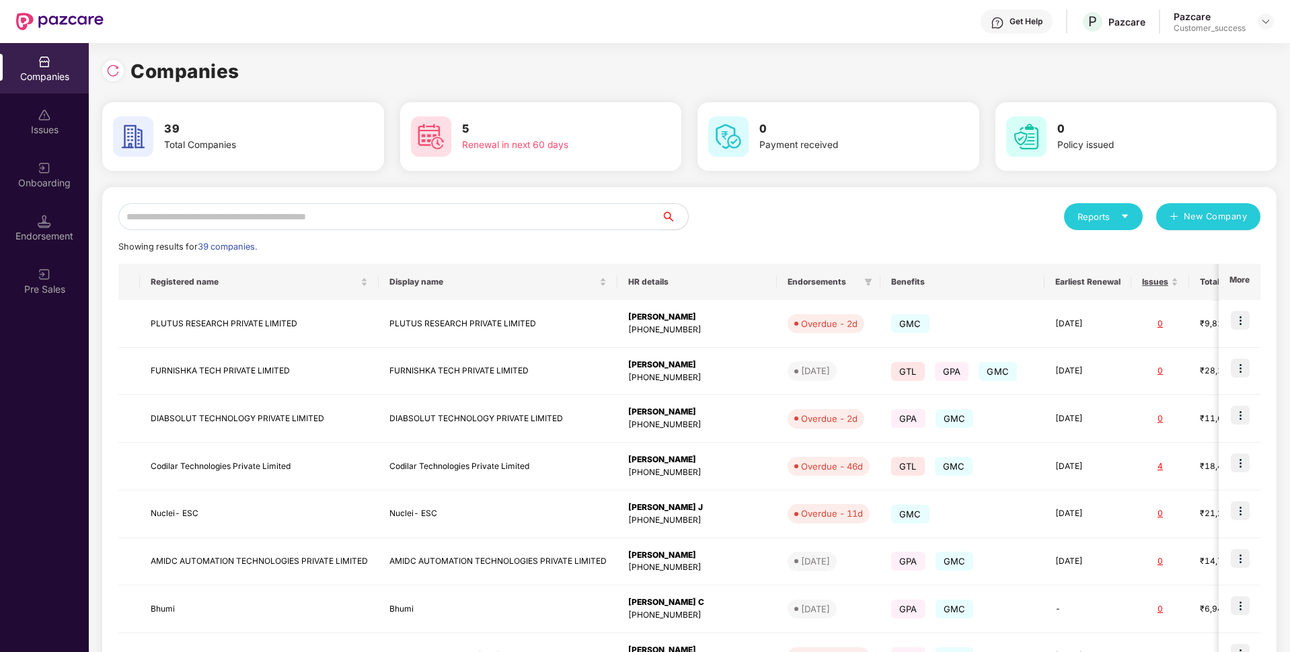
click at [226, 215] on input "text" at bounding box center [389, 216] width 543 height 27
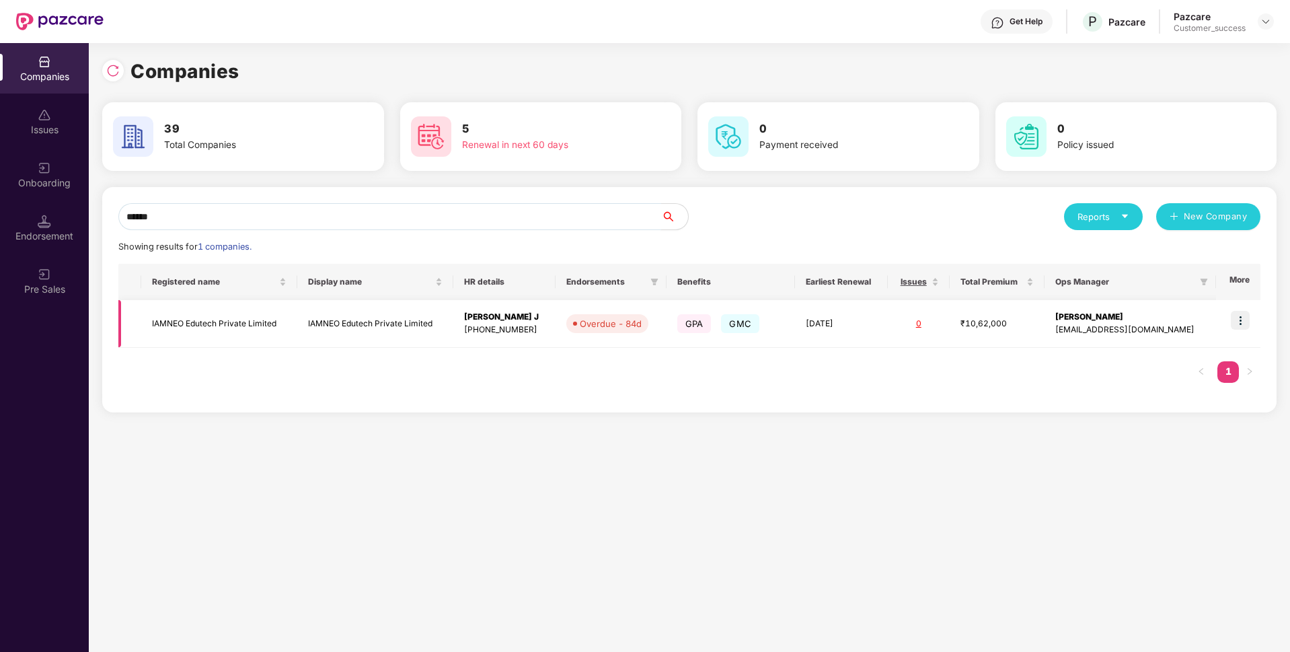
type input "******"
click at [172, 309] on td "IAMNEO Edutech Private Limited" at bounding box center [219, 324] width 156 height 48
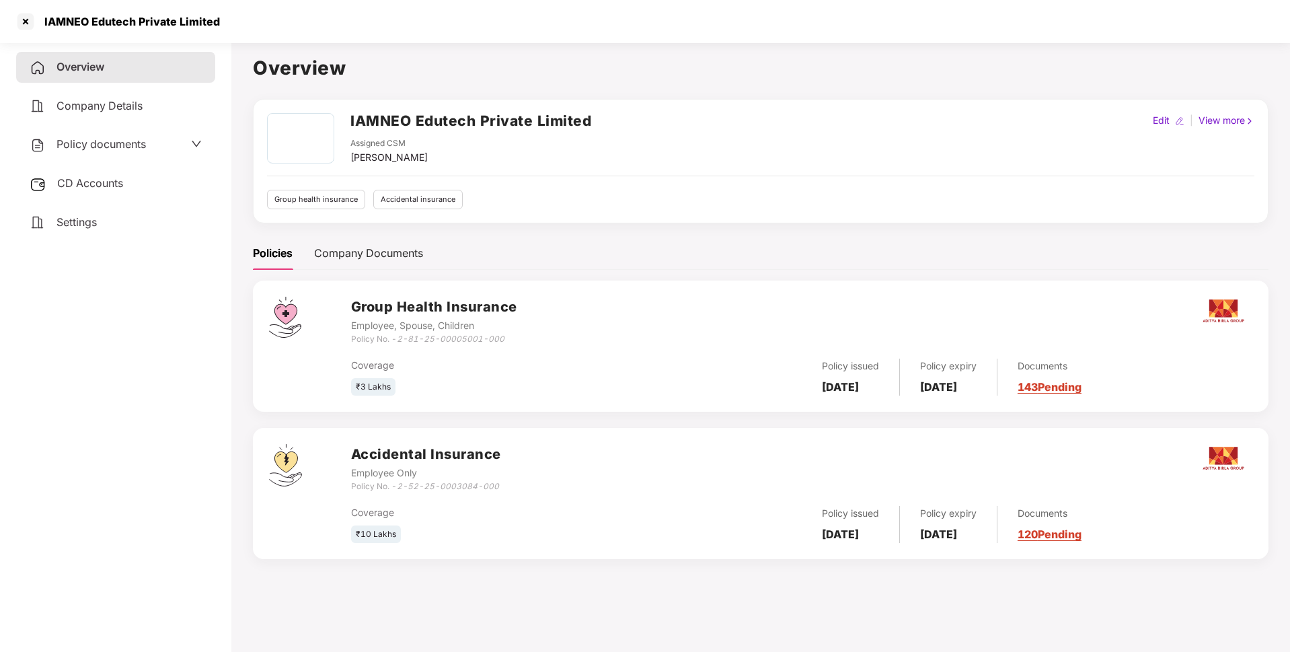
click at [132, 155] on div "Policy documents" at bounding box center [115, 144] width 199 height 31
click at [94, 138] on span "Policy documents" at bounding box center [101, 143] width 89 height 13
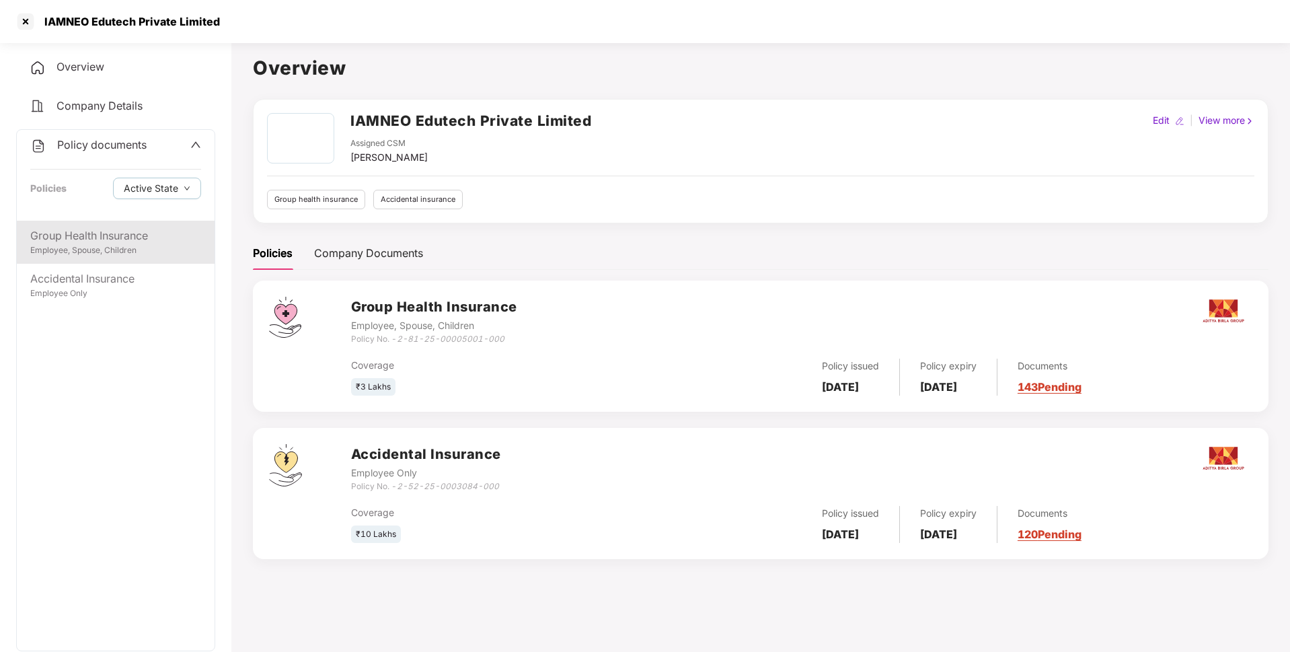
click at [110, 229] on div "Group Health Insurance" at bounding box center [115, 235] width 171 height 17
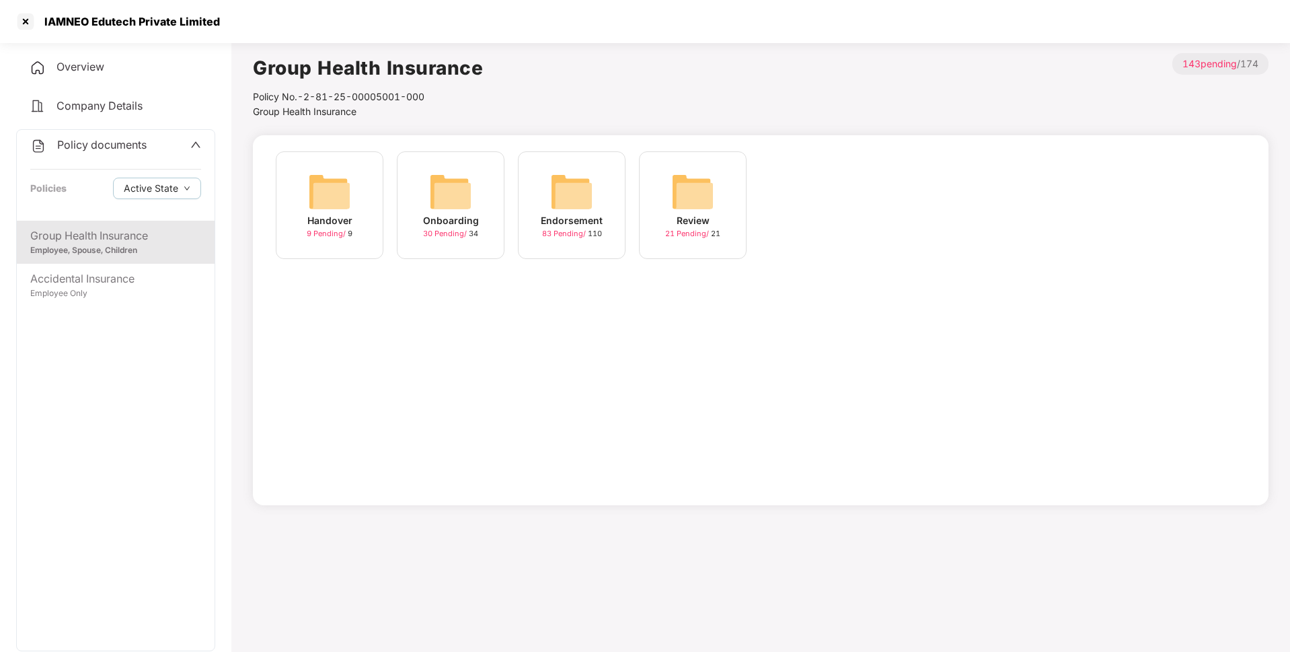
click at [585, 211] on img at bounding box center [571, 191] width 43 height 43
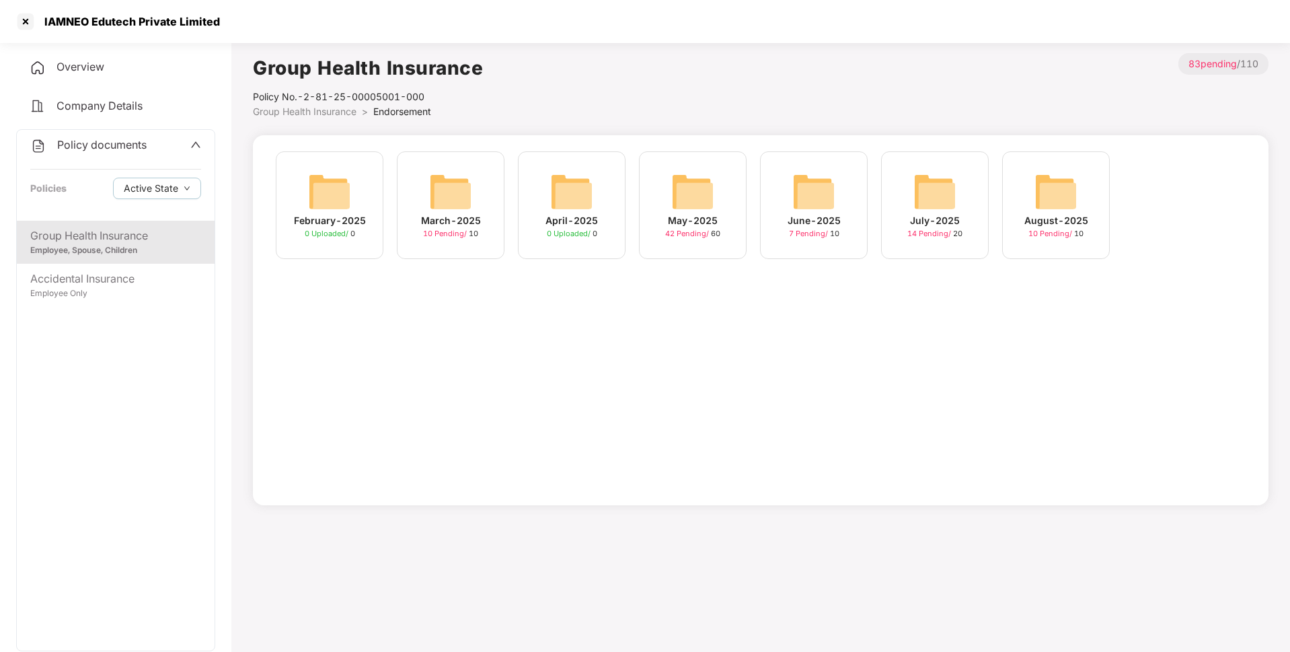
click at [682, 242] on div "May-2025 42 Pending / 60" at bounding box center [693, 205] width 108 height 108
click at [341, 238] on span "7 Pending /" at bounding box center [325, 233] width 41 height 9
click at [485, 174] on div "[DATE] 14:28:50 7 Pending / 10" at bounding box center [451, 205] width 108 height 108
click at [441, 256] on div "March-2025 10 Pending / 10" at bounding box center [451, 205] width 108 height 108
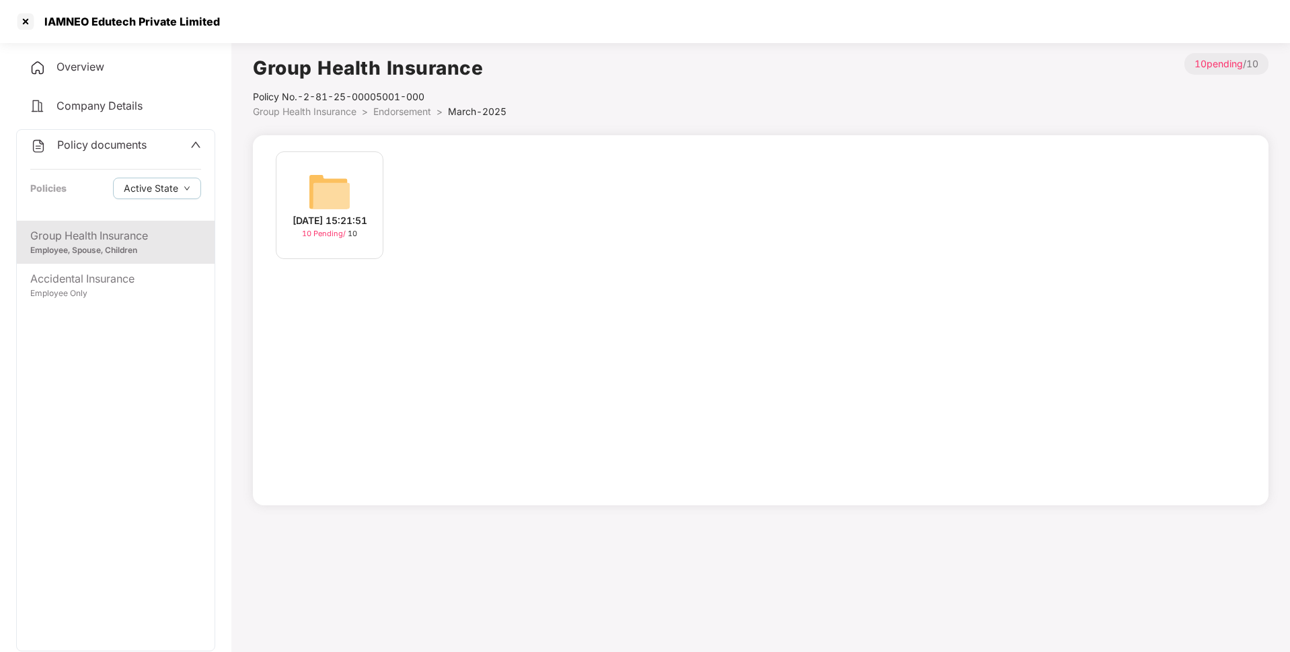
click at [309, 213] on div "[DATE] 15:21:51" at bounding box center [330, 220] width 75 height 15
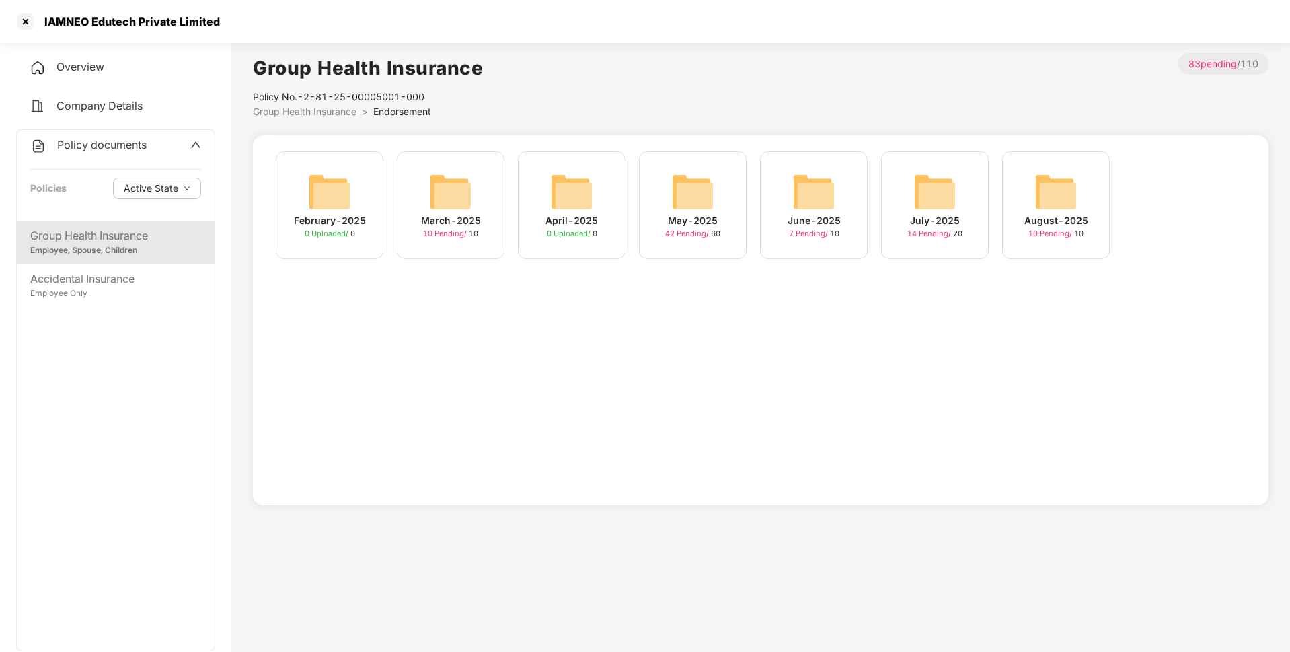
click at [701, 215] on div "May-2025" at bounding box center [693, 220] width 50 height 15
click at [371, 188] on div "[DATE] 19:10:38 7 Pending / 10" at bounding box center [330, 205] width 108 height 108
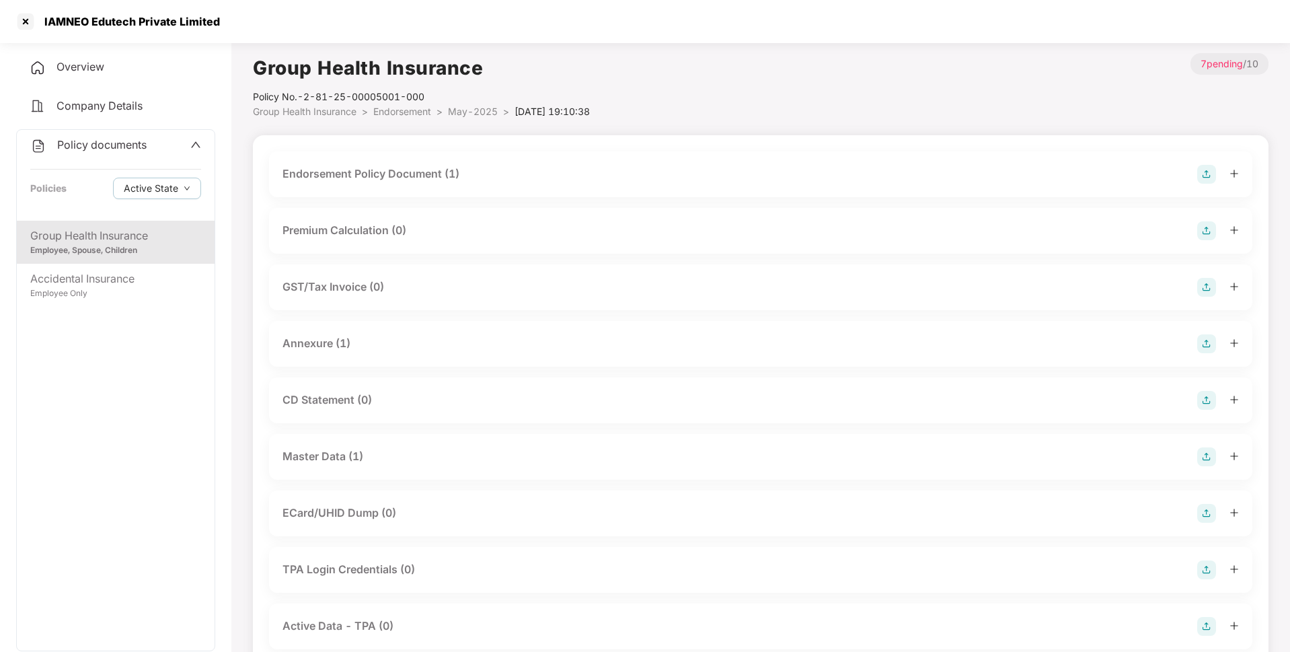
click at [424, 182] on div "Endorsement Policy Document (1)" at bounding box center [371, 173] width 177 height 17
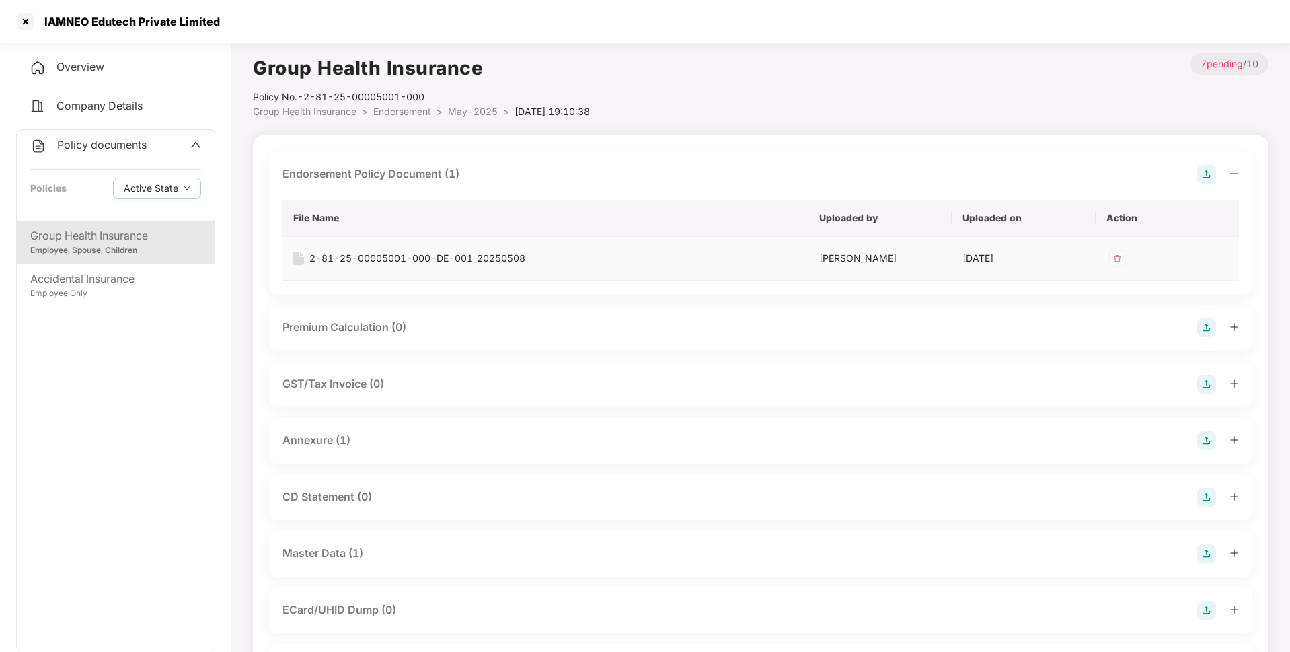
click at [453, 257] on div "2-81-25-00005001-000-DE-001_20250508" at bounding box center [417, 258] width 216 height 15
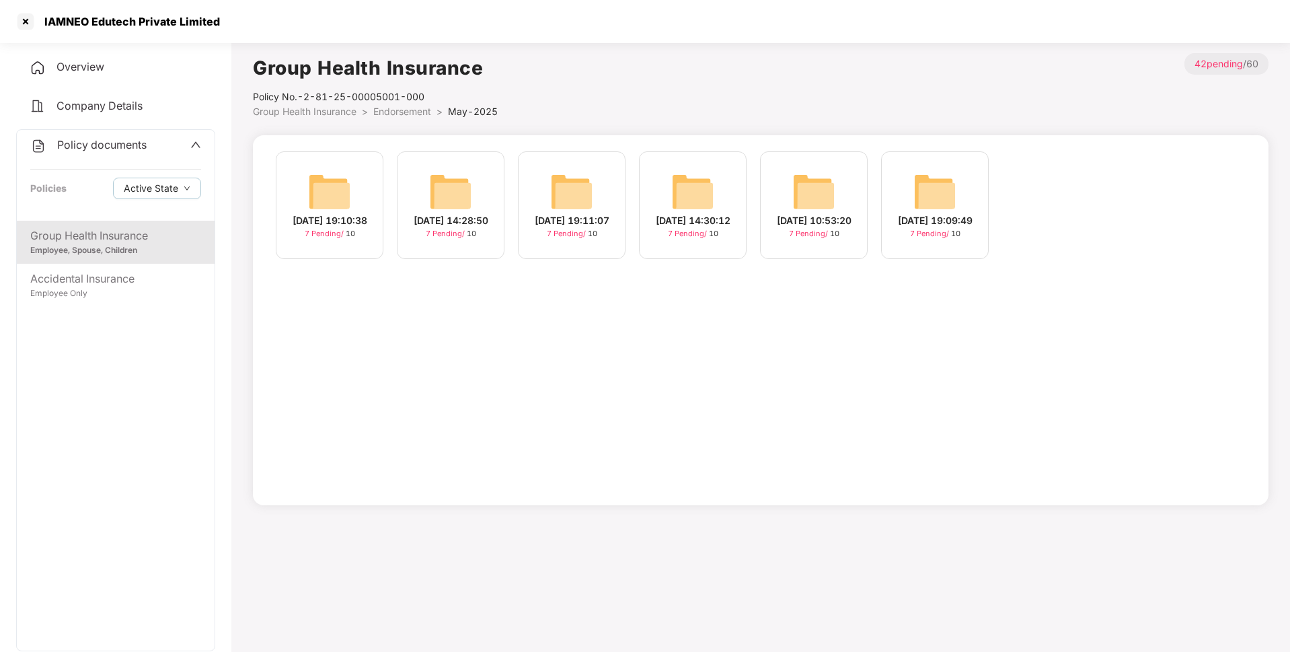
click at [428, 228] on div "[DATE] 14:28:50" at bounding box center [451, 220] width 75 height 15
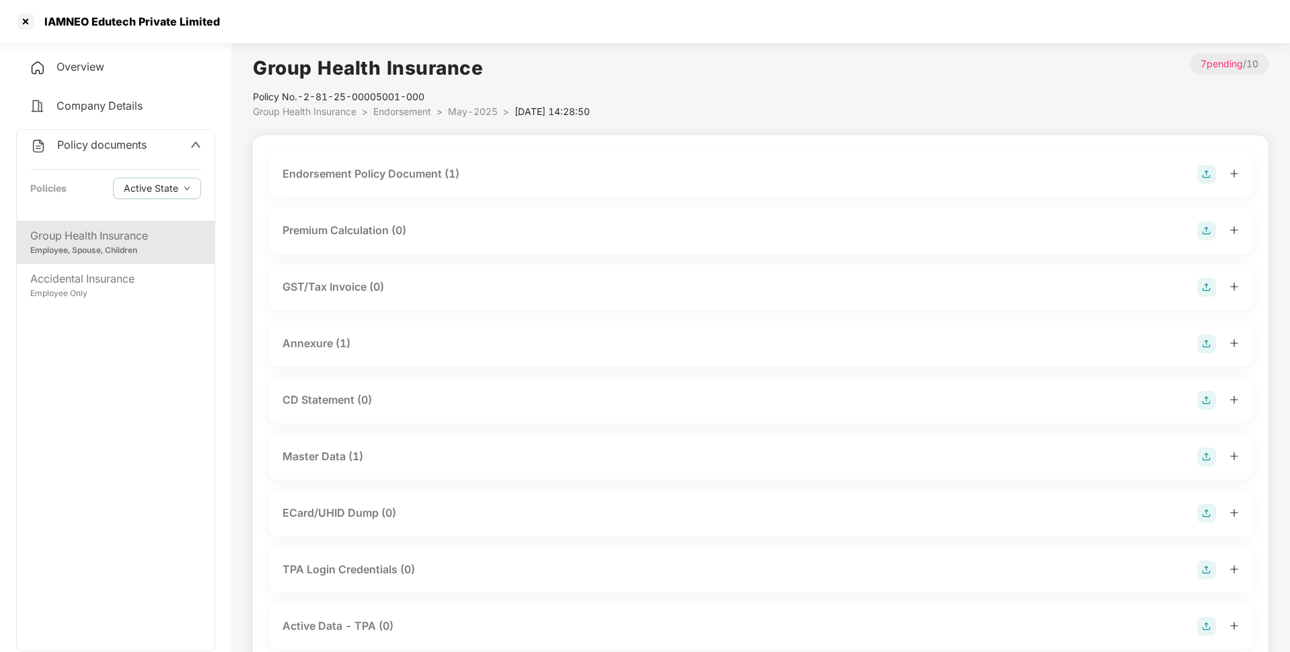
click at [411, 182] on div "Endorsement Policy Document (1)" at bounding box center [371, 173] width 177 height 17
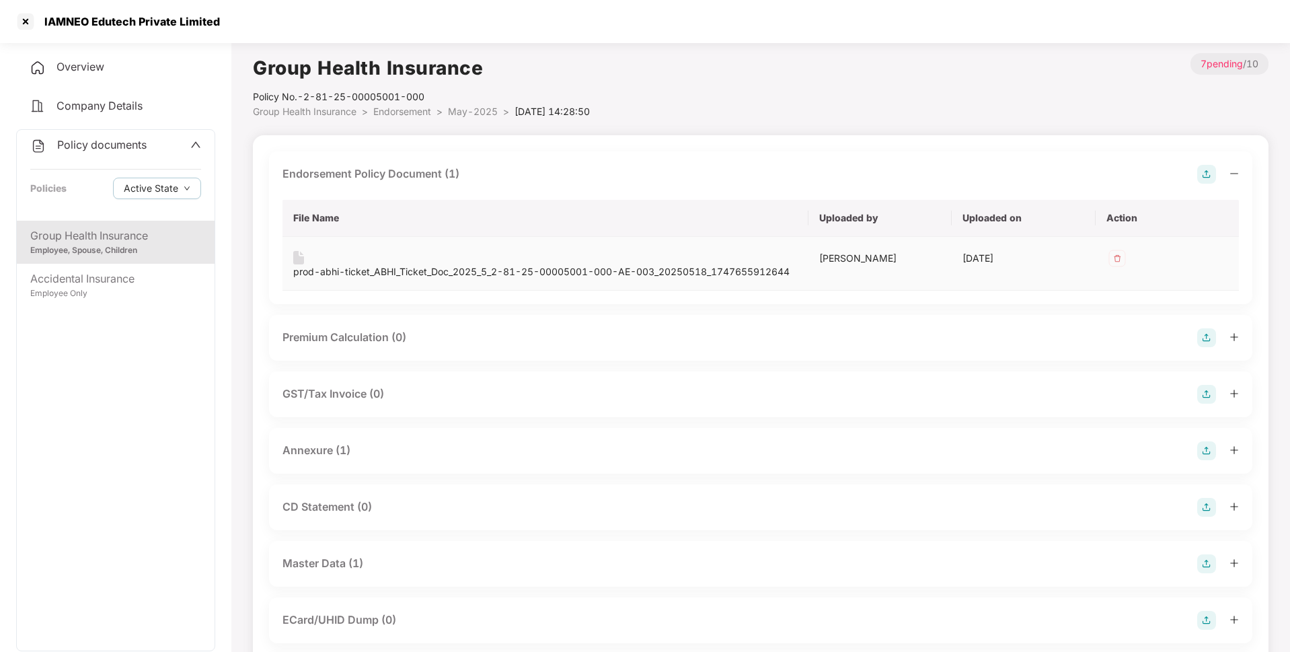
click at [400, 268] on div "prod-abhi-ticket_ABHI_Ticket_Doc_2025_5_2-81-25-00005001-000-AE-003_20250518_17…" at bounding box center [541, 271] width 496 height 15
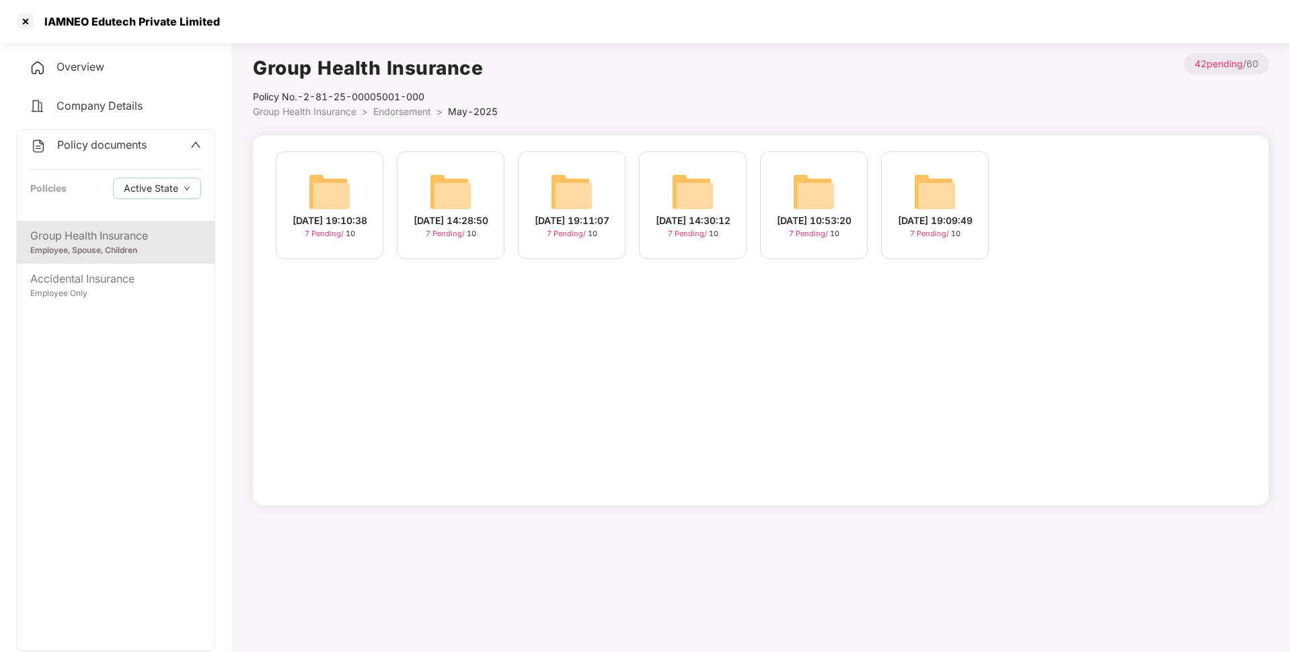
click at [582, 254] on div "[DATE] 19:11:07 7 Pending / 10" at bounding box center [572, 205] width 108 height 108
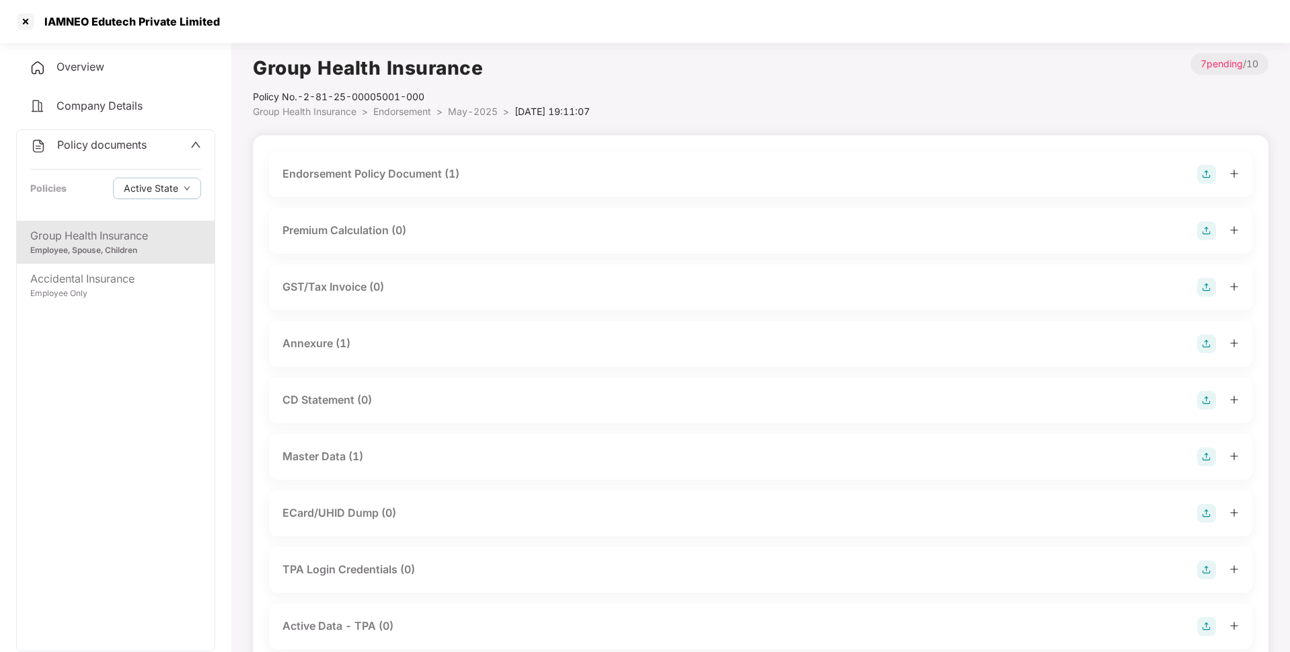
click at [391, 176] on div "Endorsement Policy Document (1)" at bounding box center [371, 173] width 177 height 17
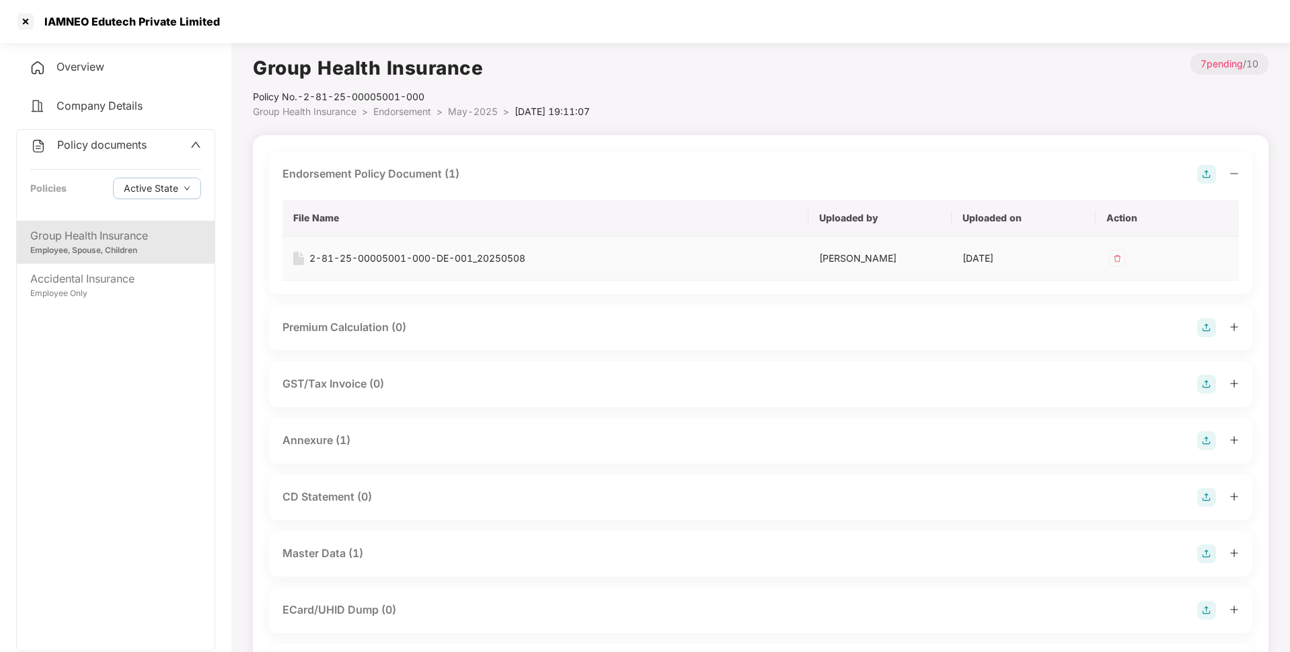
click at [420, 250] on td "2-81-25-00005001-000-DE-001_20250508" at bounding box center [546, 259] width 526 height 44
click at [418, 259] on div "2-81-25-00005001-000-DE-001_20250508" at bounding box center [417, 258] width 216 height 15
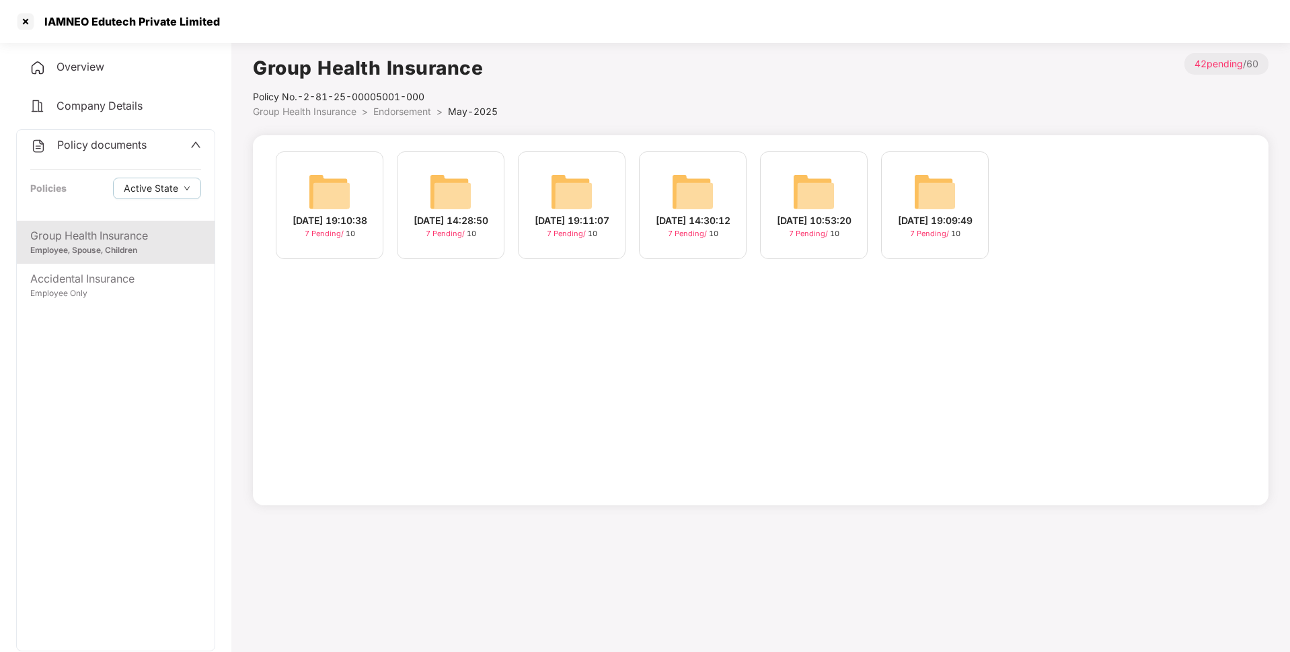
click at [710, 248] on div "[DATE] 14:30:12 7 Pending / 10" at bounding box center [693, 205] width 108 height 108
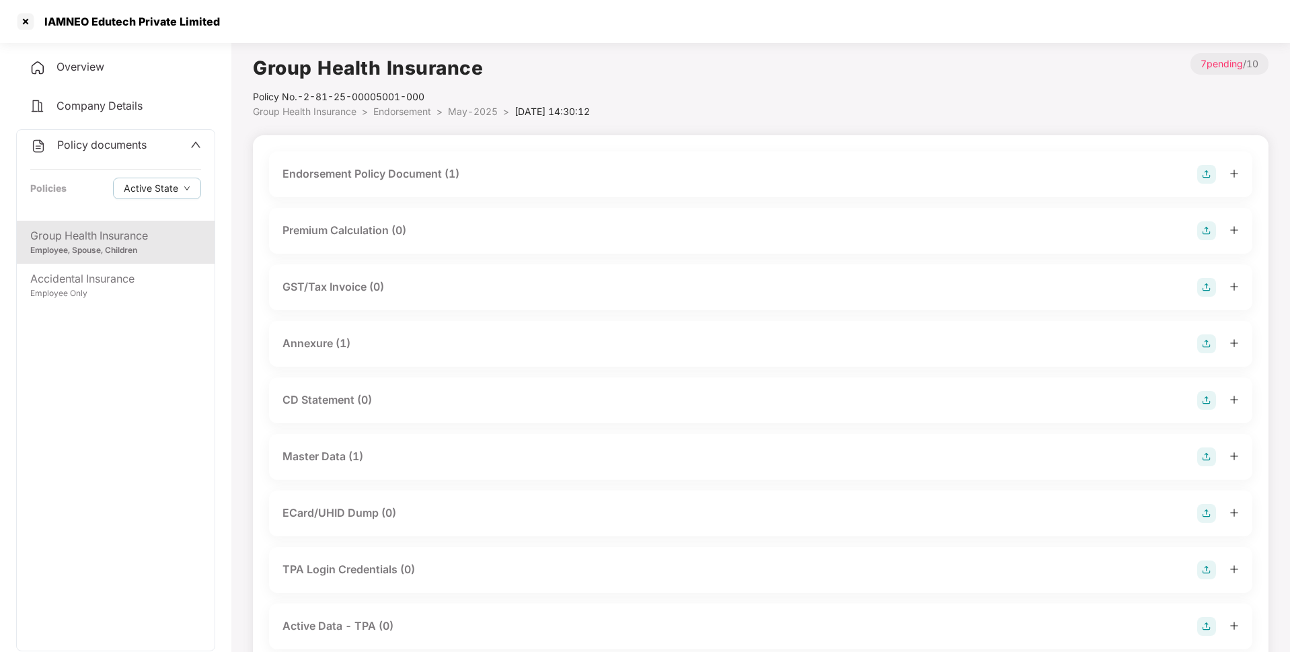
click at [524, 181] on div "Endorsement Policy Document (1)" at bounding box center [761, 174] width 957 height 19
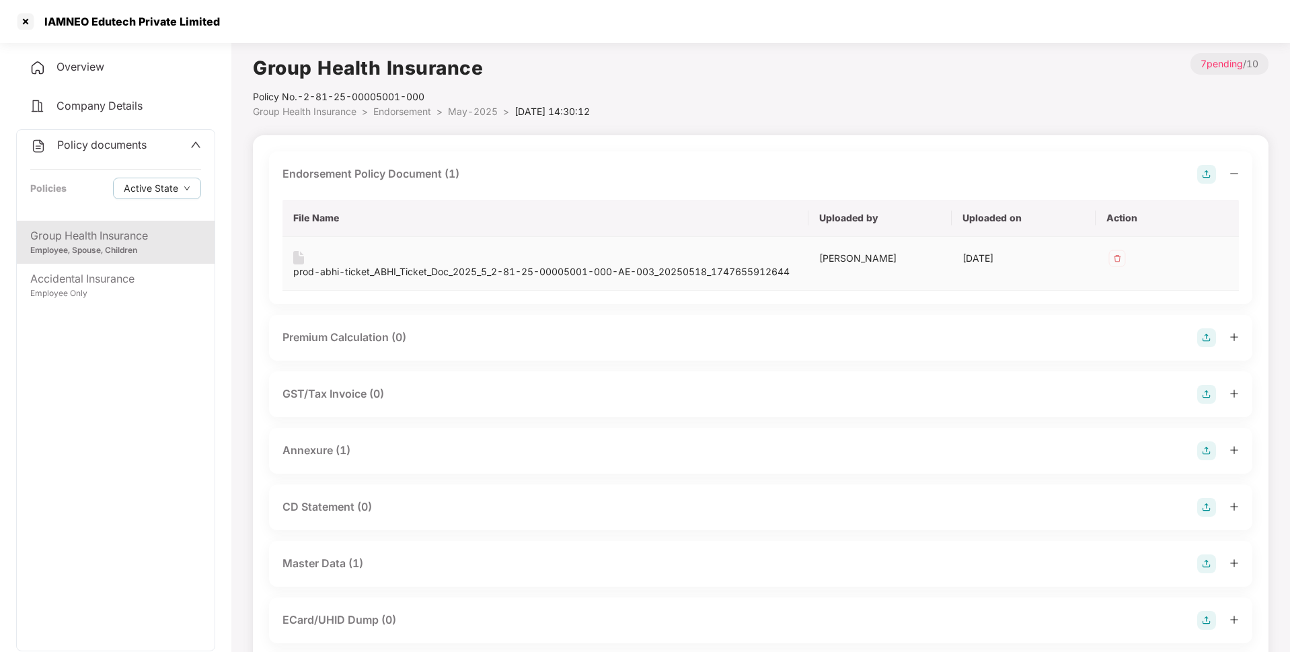
click at [517, 270] on div "prod-abhi-ticket_ABHI_Ticket_Doc_2025_5_2-81-25-00005001-000-AE-003_20250518_17…" at bounding box center [541, 271] width 496 height 15
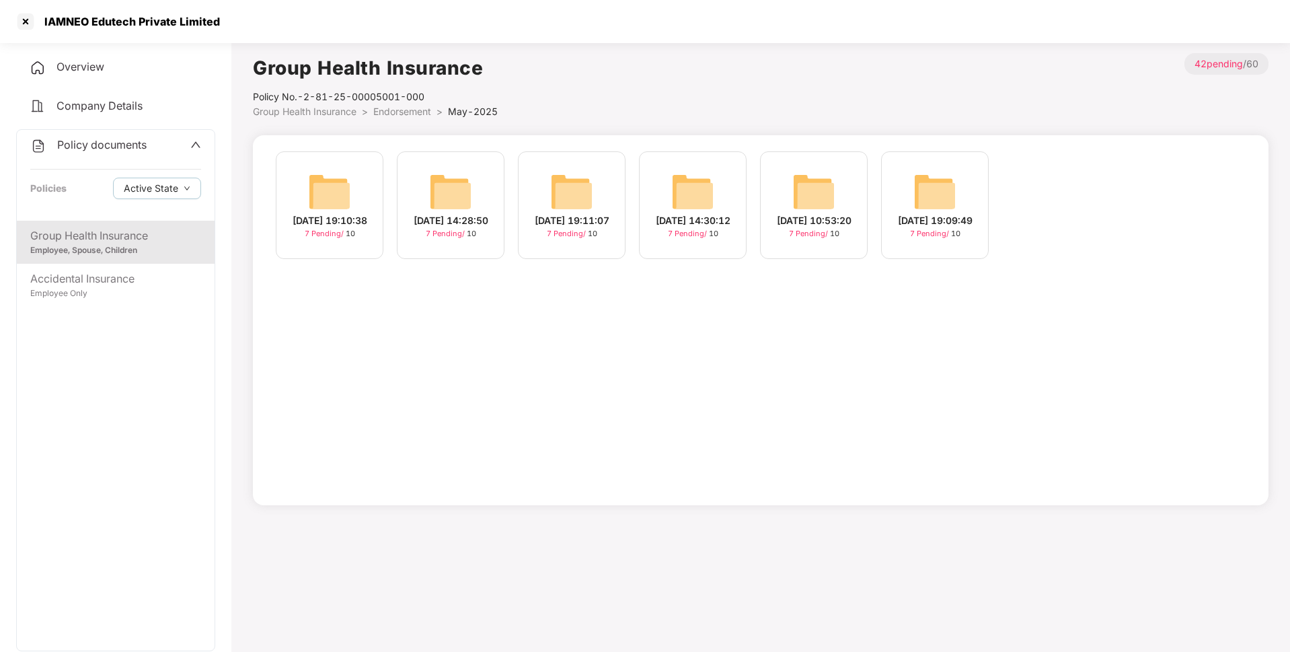
click at [828, 248] on div "[DATE] 10:53:20 7 Pending / 10" at bounding box center [814, 205] width 108 height 108
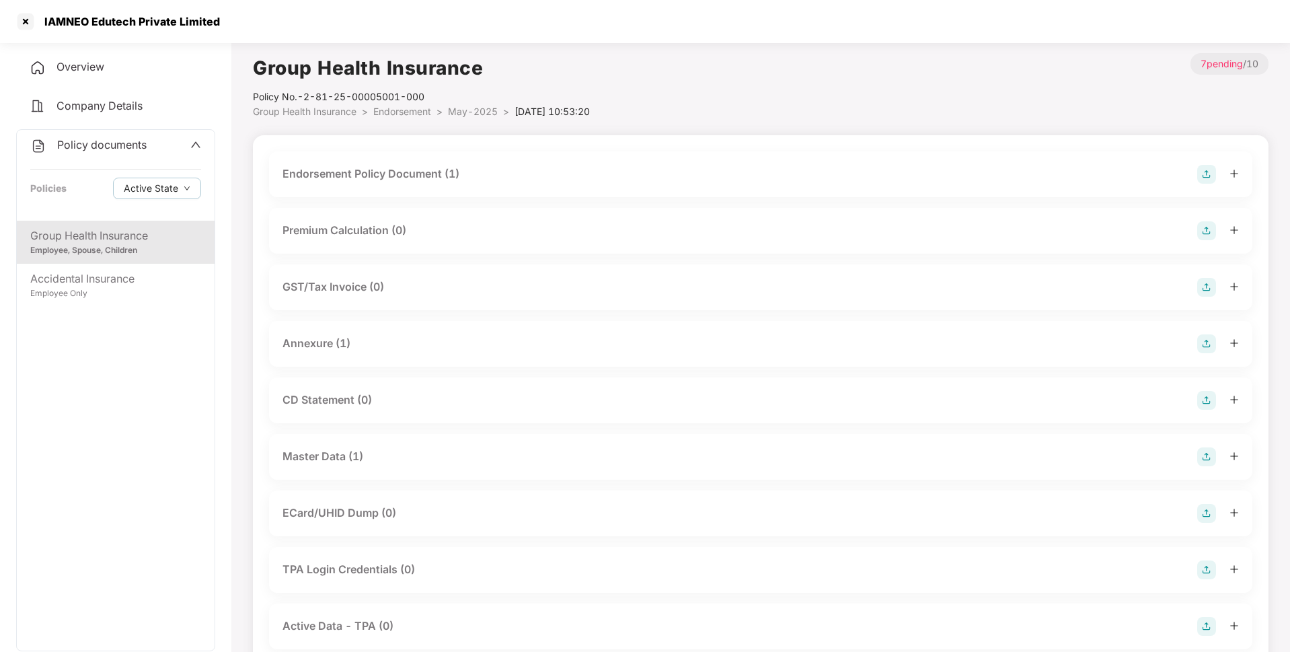
click at [484, 172] on div "Endorsement Policy Document (1)" at bounding box center [761, 174] width 957 height 19
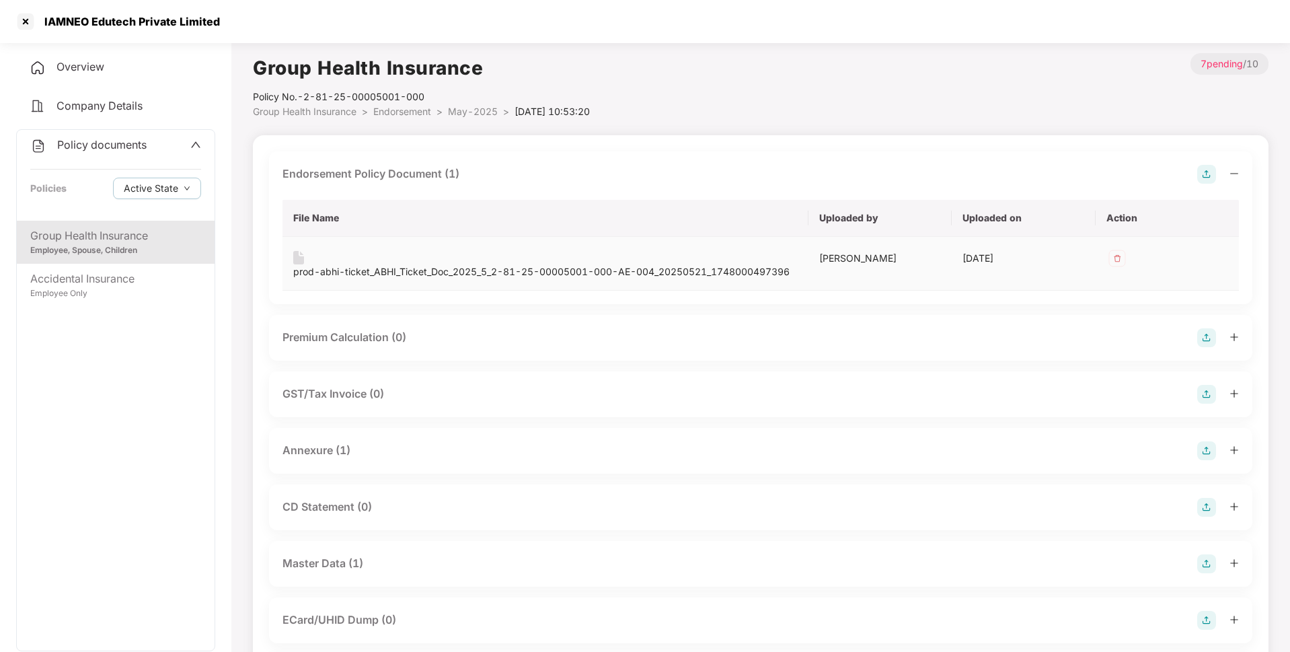
click at [416, 272] on div "prod-abhi-ticket_ABHI_Ticket_Doc_2025_5_2-81-25-00005001-000-AE-004_20250521_17…" at bounding box center [541, 271] width 496 height 15
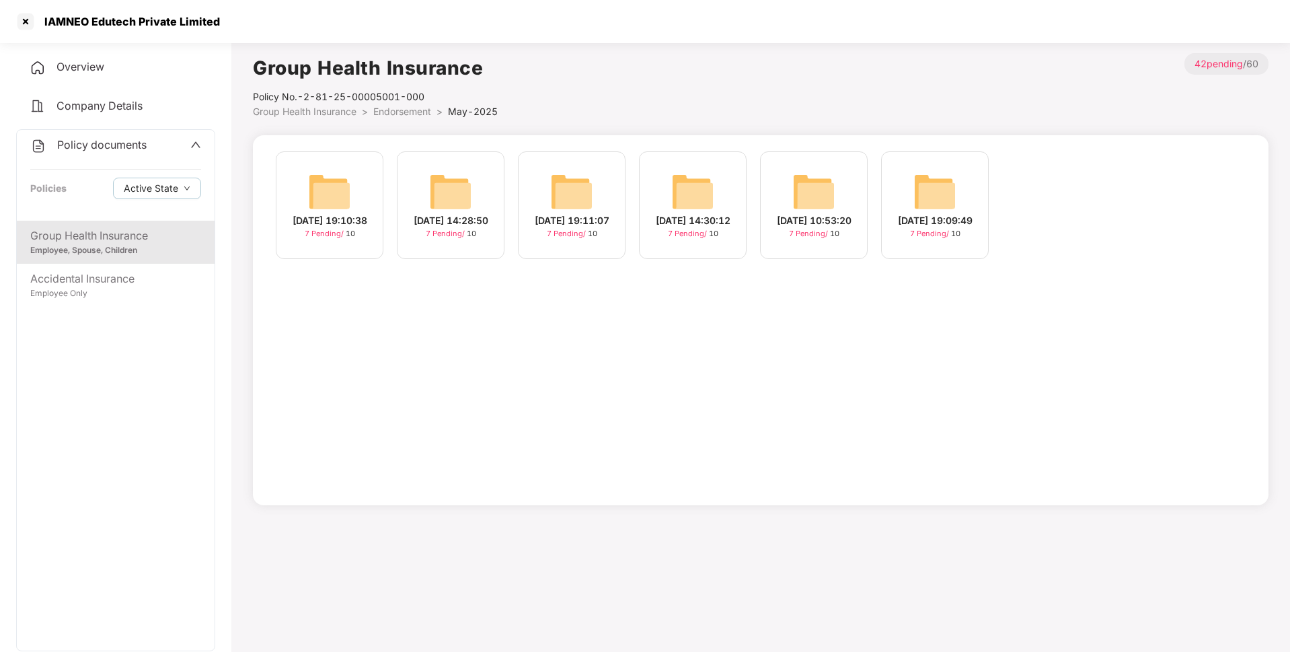
click at [965, 213] on div "[DATE] 19:09:49" at bounding box center [935, 220] width 75 height 15
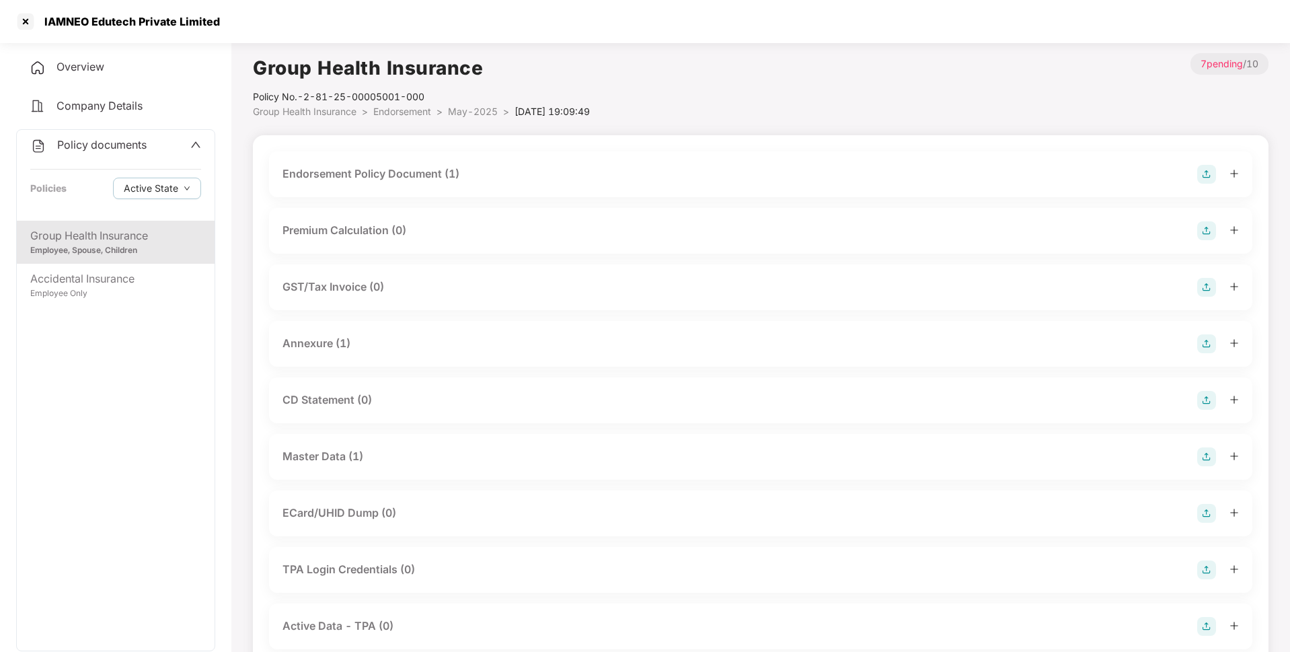
click at [566, 171] on div "Endorsement Policy Document (1)" at bounding box center [761, 174] width 957 height 19
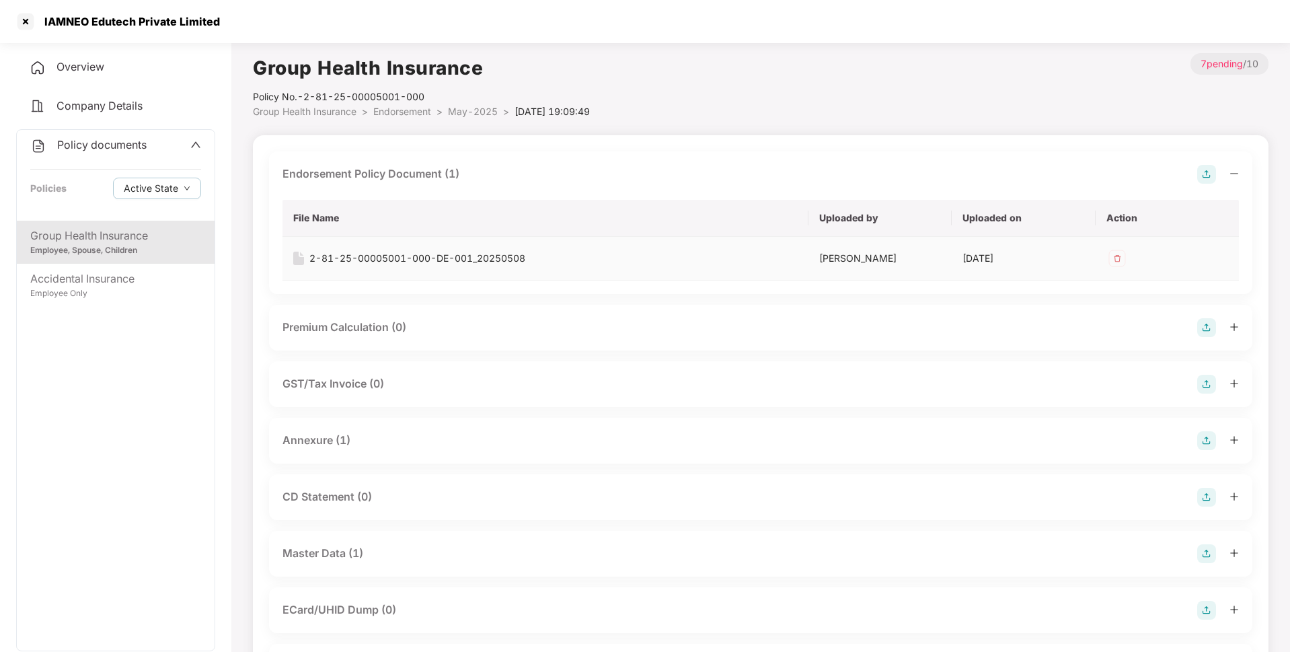
click at [403, 259] on div "2-81-25-00005001-000-DE-001_20250508" at bounding box center [417, 258] width 216 height 15
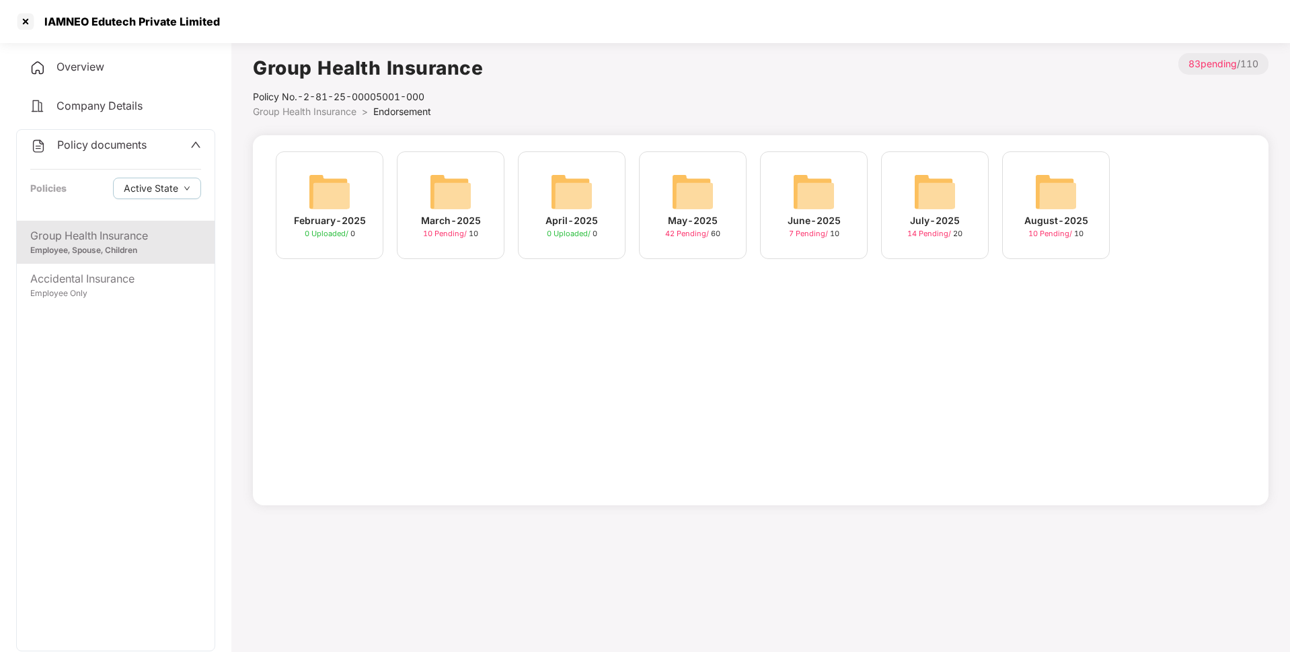
click at [675, 241] on div "May-2025 42 Pending / 60" at bounding box center [693, 205] width 108 height 108
click at [829, 213] on div "June-2025" at bounding box center [814, 220] width 53 height 15
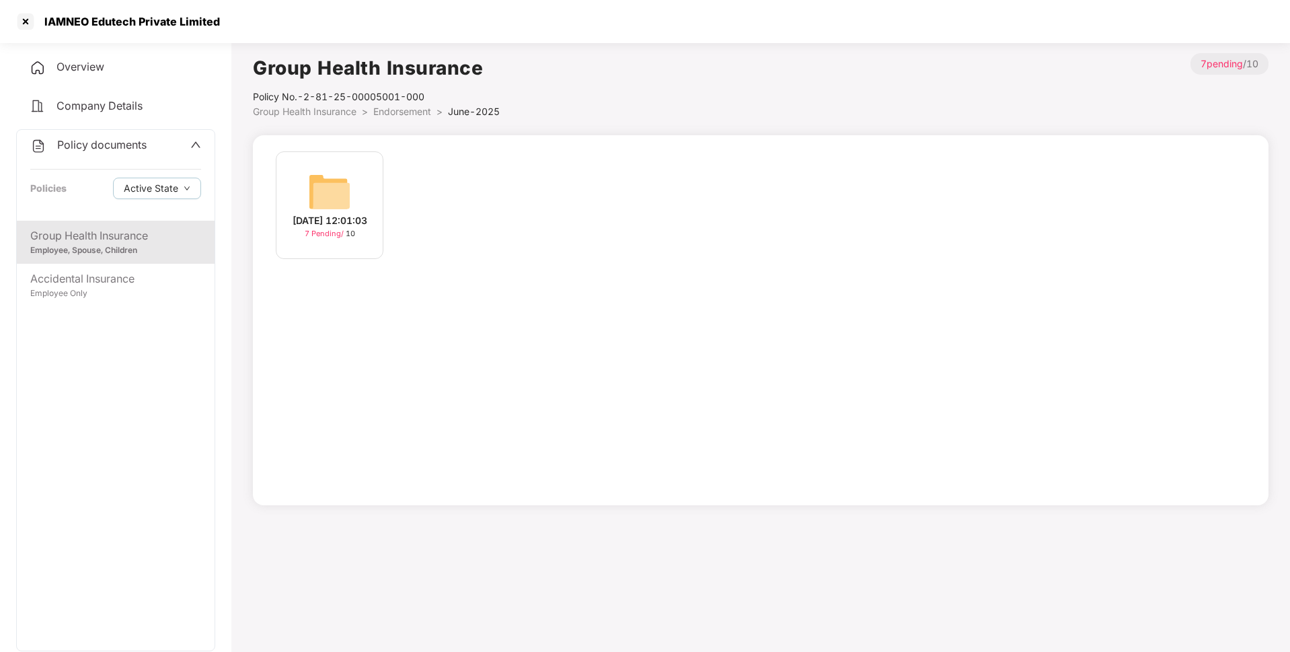
click at [333, 191] on img at bounding box center [329, 191] width 43 height 43
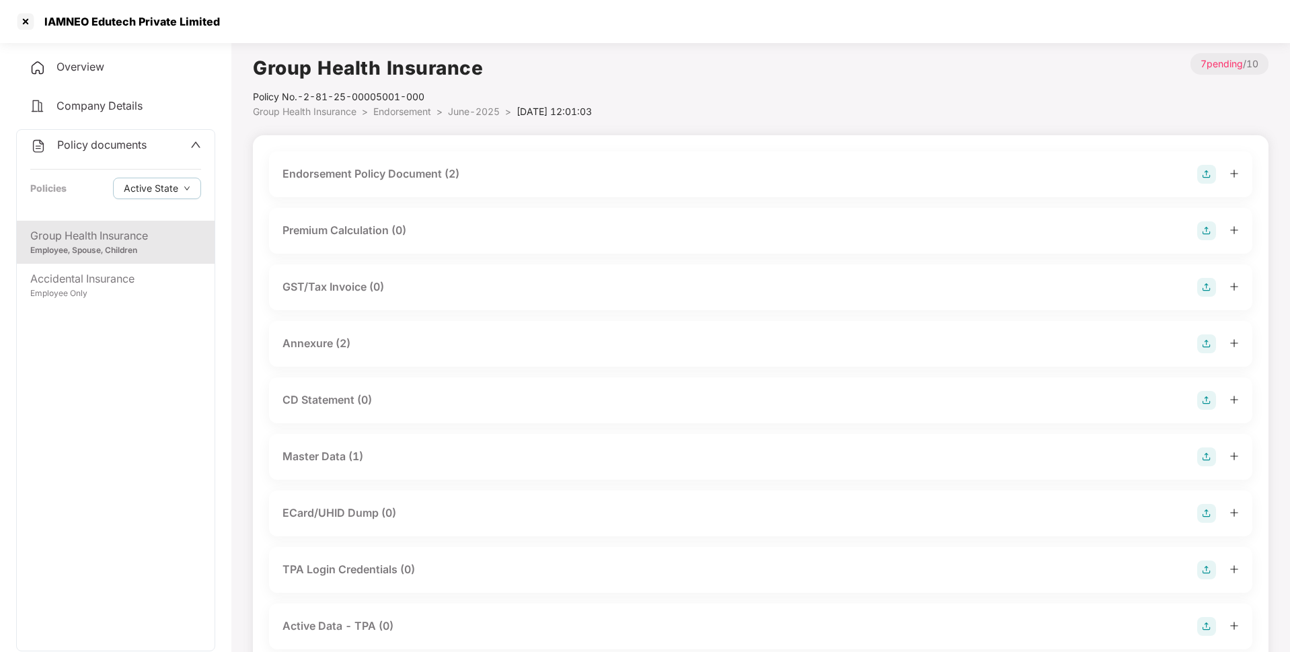
click at [445, 161] on div "Endorsement Policy Document (2)" at bounding box center [760, 174] width 983 height 46
click at [441, 168] on div "Endorsement Policy Document (2)" at bounding box center [371, 173] width 177 height 17
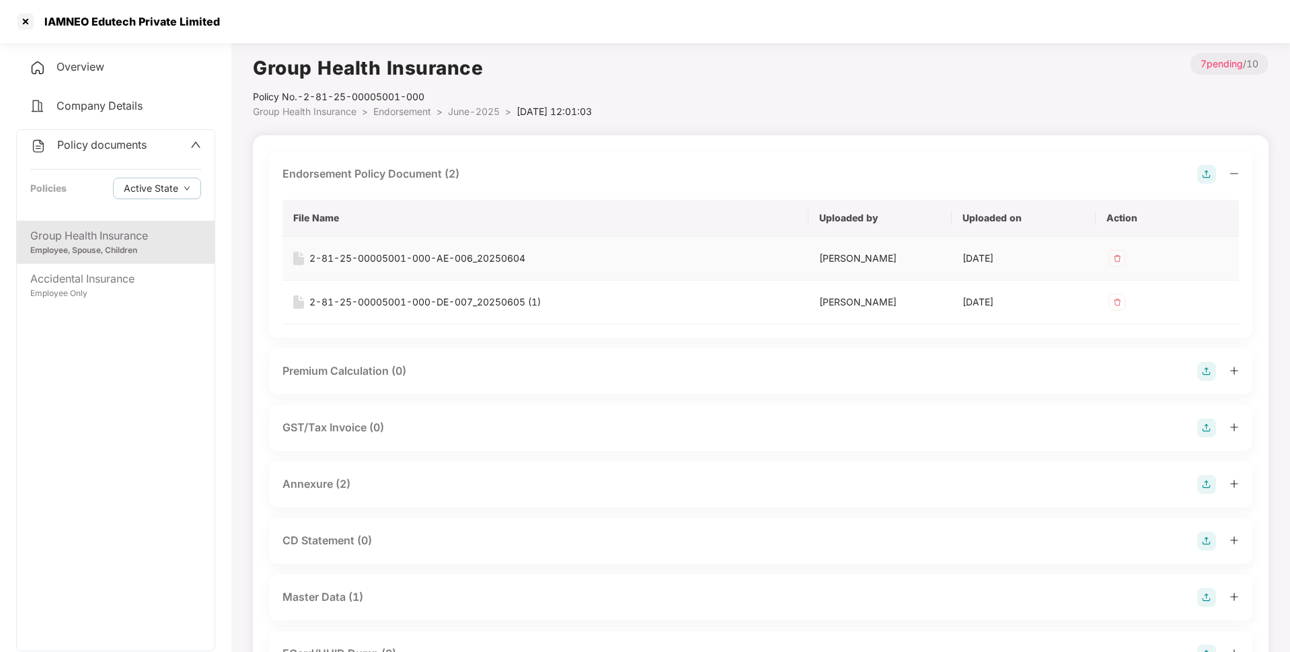
click at [426, 262] on div "2-81-25-00005001-000-AE-006_20250604" at bounding box center [417, 258] width 216 height 15
click at [412, 302] on div "2-81-25-00005001-000-DE-007_20250605 (1)" at bounding box center [424, 302] width 231 height 15
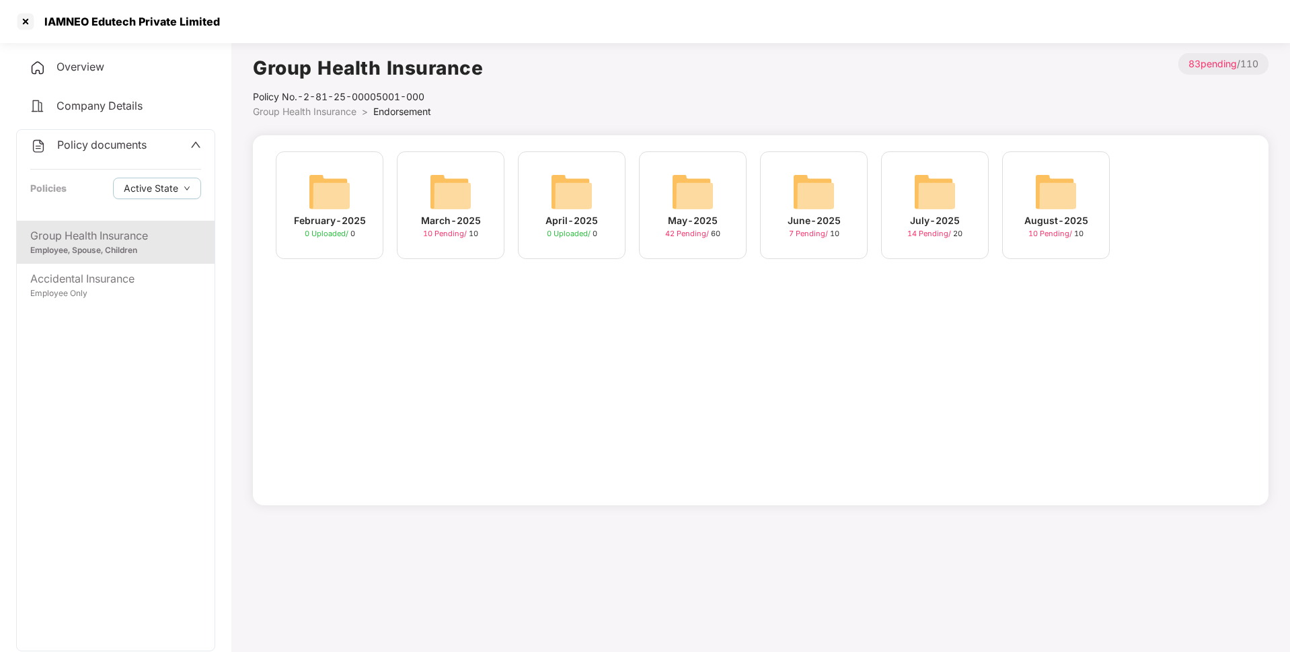
click at [951, 237] on span "14 Pending /" at bounding box center [930, 233] width 46 height 9
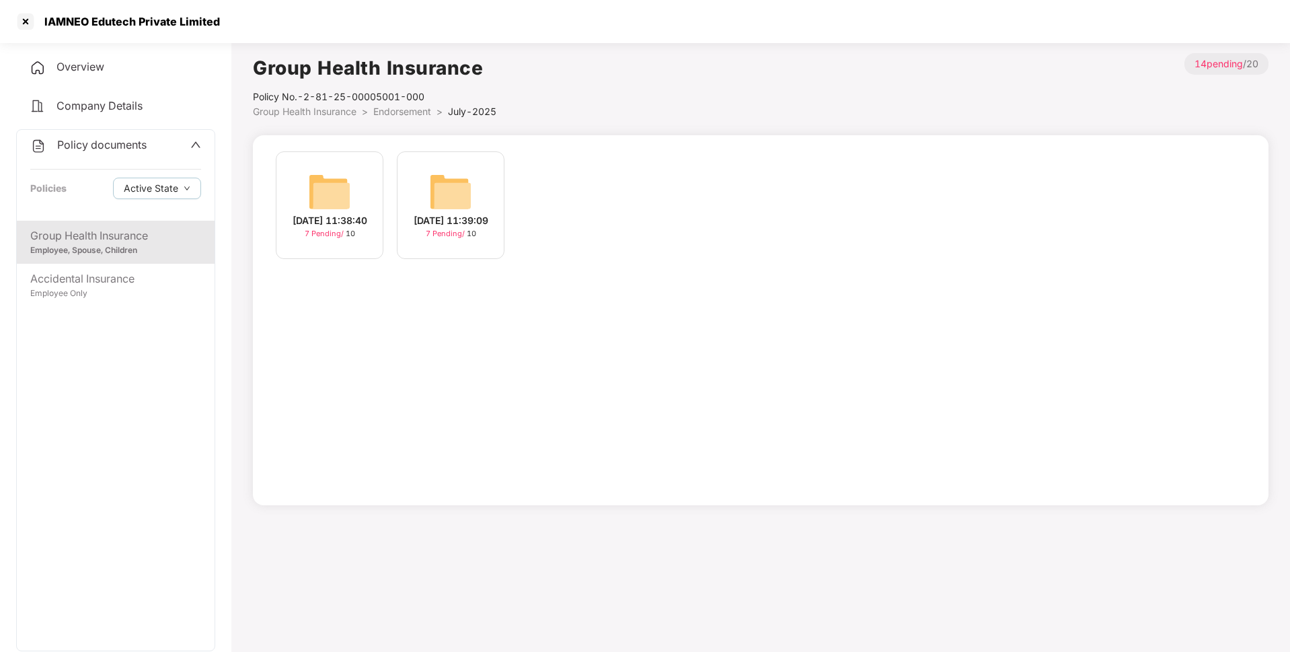
click at [348, 245] on div "[DATE] 11:38:40 7 Pending / 10" at bounding box center [330, 205] width 108 height 108
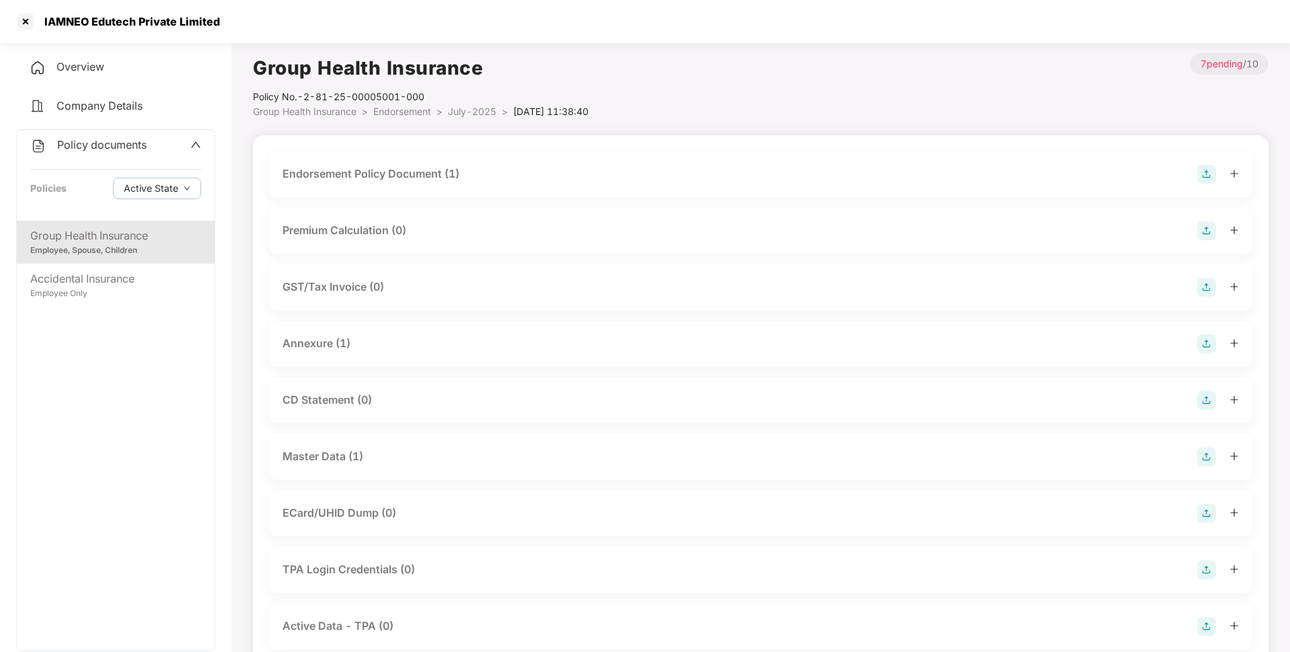
click at [428, 176] on div "Endorsement Policy Document (1)" at bounding box center [371, 173] width 177 height 17
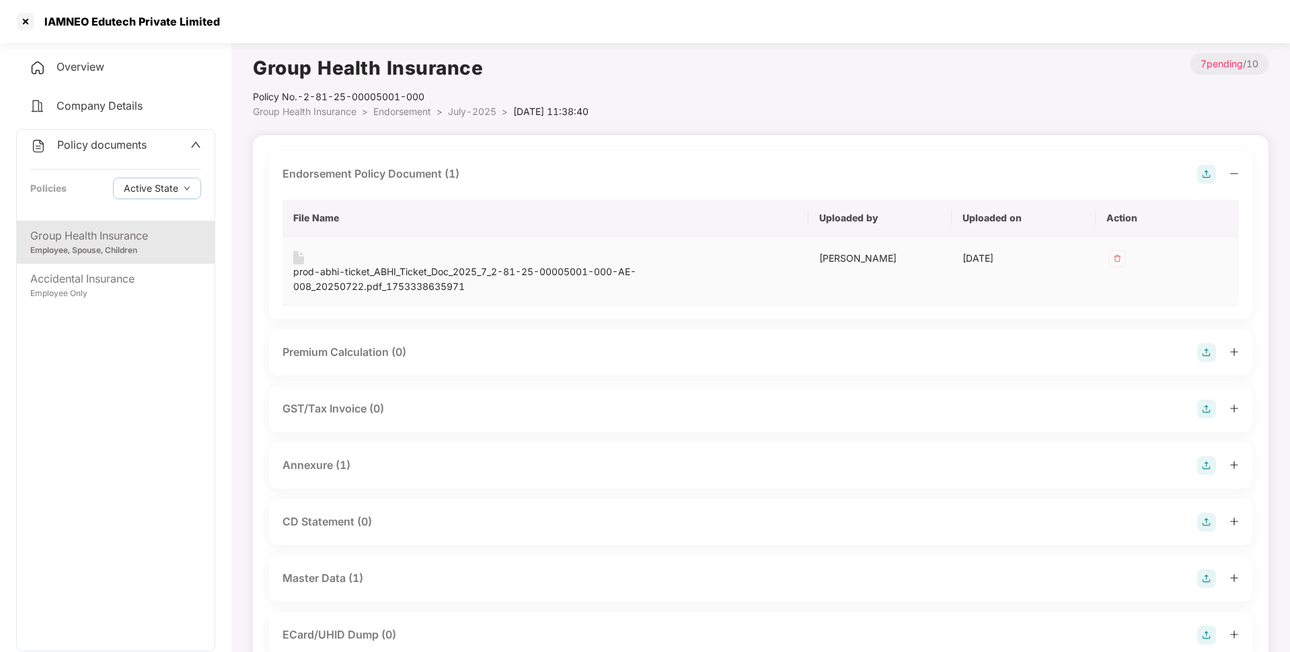
click at [437, 274] on div "prod-abhi-ticket_ABHI_Ticket_Doc_2025_7_2-81-25-00005001-000-AE-008_20250722.pd…" at bounding box center [545, 279] width 504 height 30
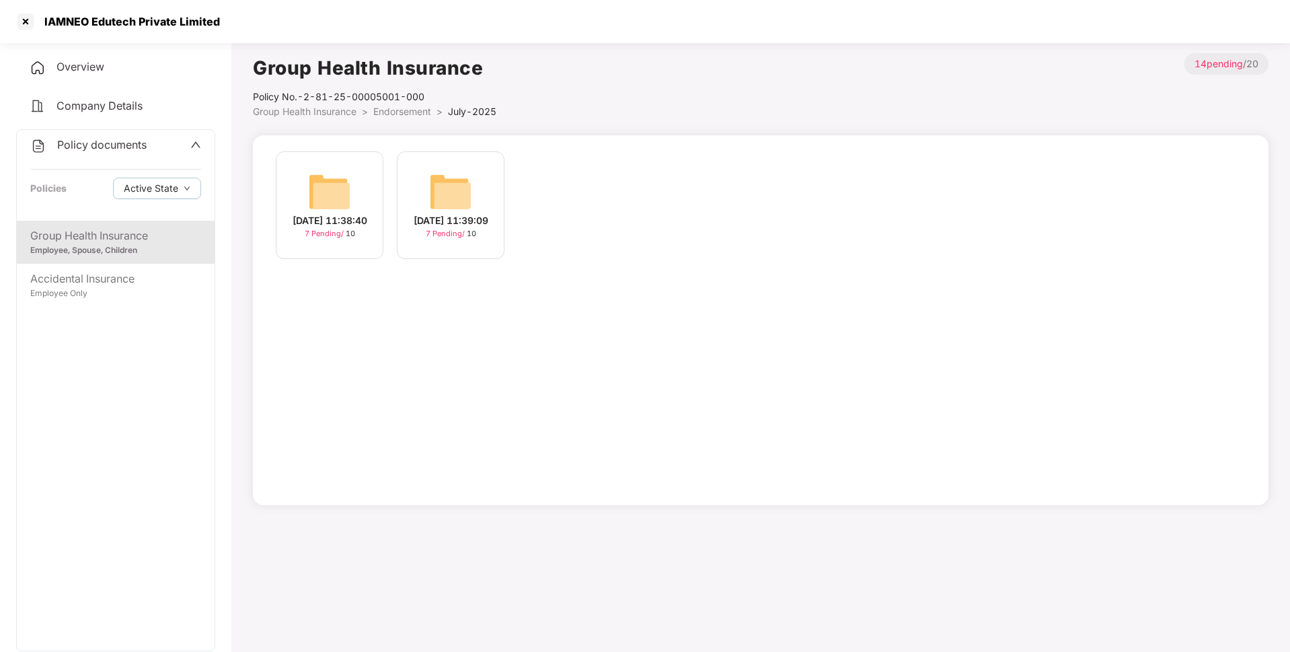
click at [476, 231] on div "7 Pending / 10" at bounding box center [451, 233] width 50 height 11
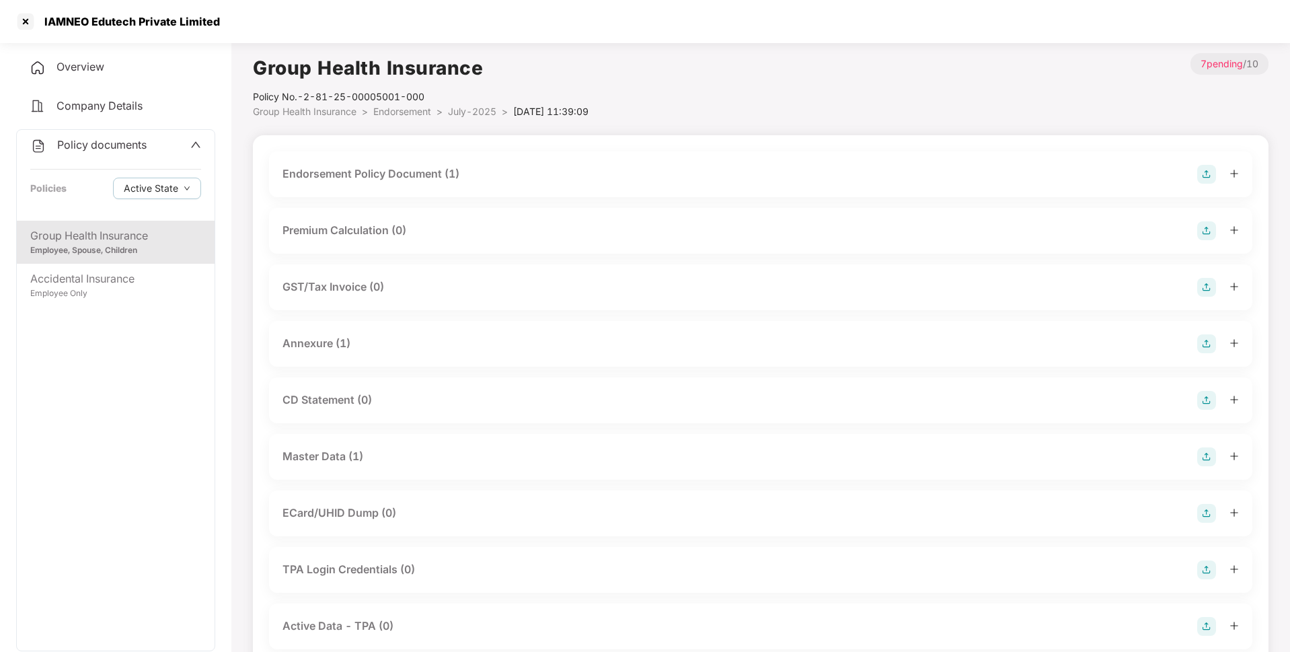
click at [400, 172] on div "Endorsement Policy Document (1)" at bounding box center [371, 173] width 177 height 17
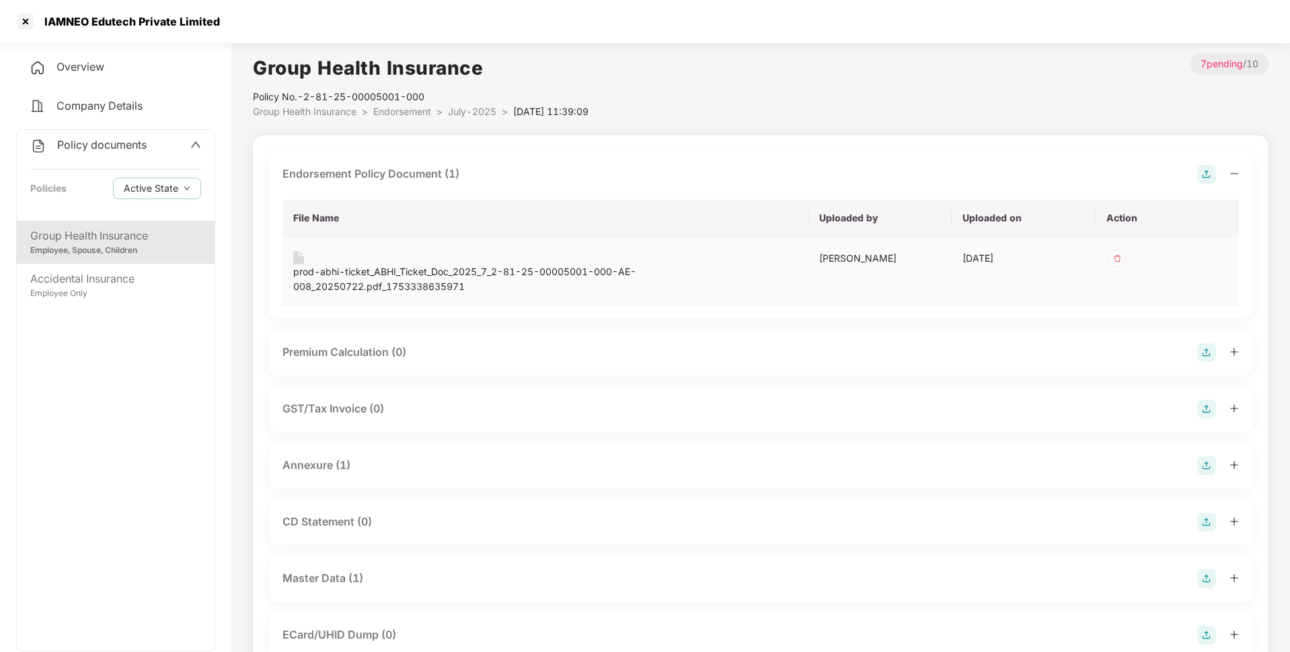
click at [363, 274] on div "prod-abhi-ticket_ABHI_Ticket_Doc_2025_7_2-81-25-00005001-000-AE-008_20250722.pd…" at bounding box center [545, 279] width 504 height 30
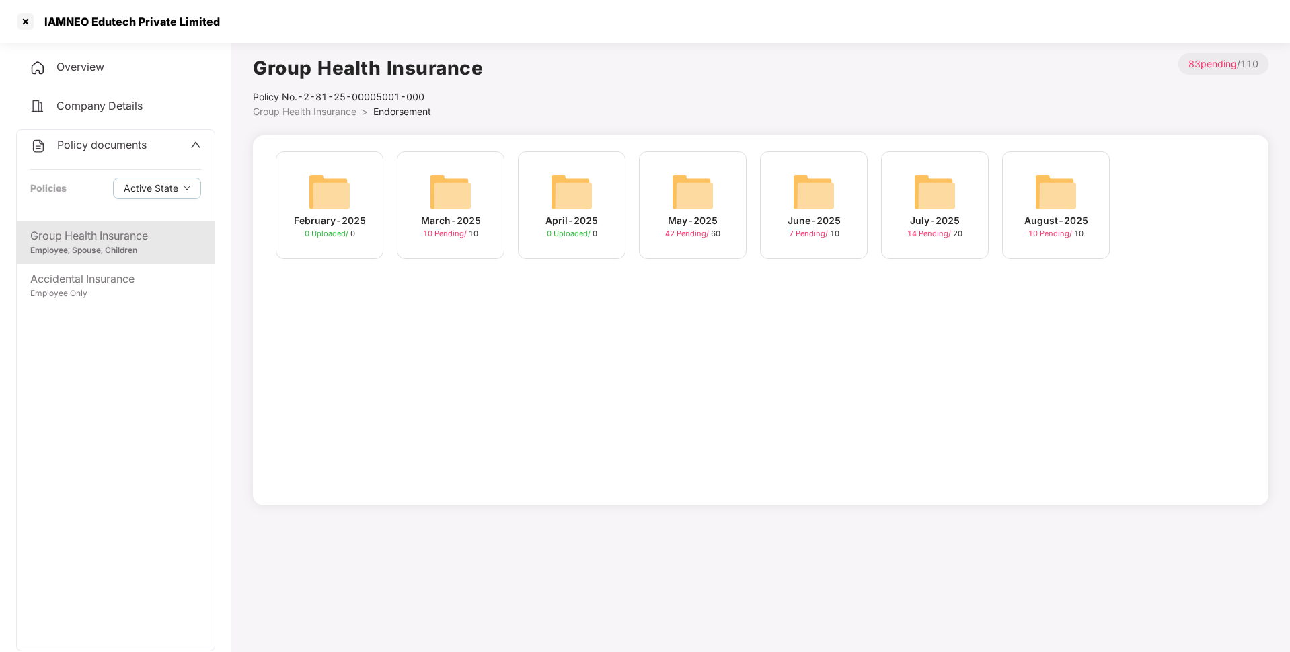
click at [905, 250] on div "July-2025 14 Pending / 20" at bounding box center [935, 205] width 108 height 108
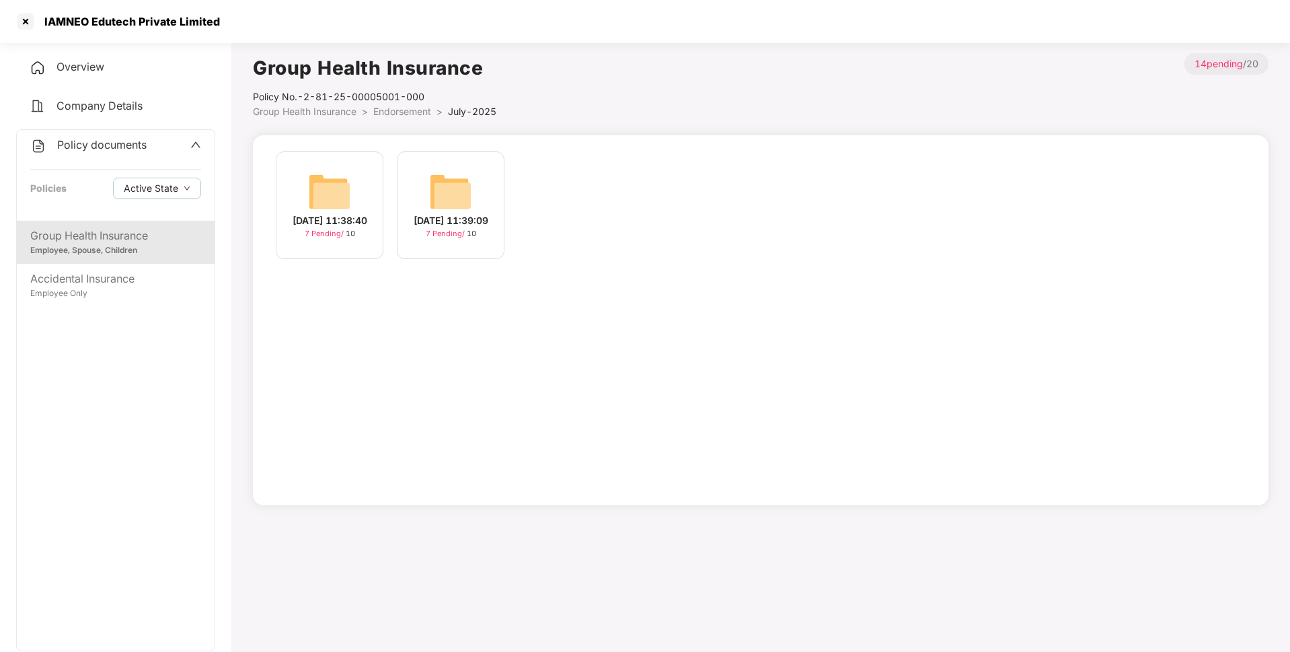
click at [264, 223] on div "[DATE] 11:38:40 7 Pending / 10 [DATE] 11:39:09 7 Pending / 10" at bounding box center [761, 320] width 1016 height 370
click at [364, 196] on div "[DATE] 11:38:40 7 Pending / 10" at bounding box center [330, 205] width 108 height 108
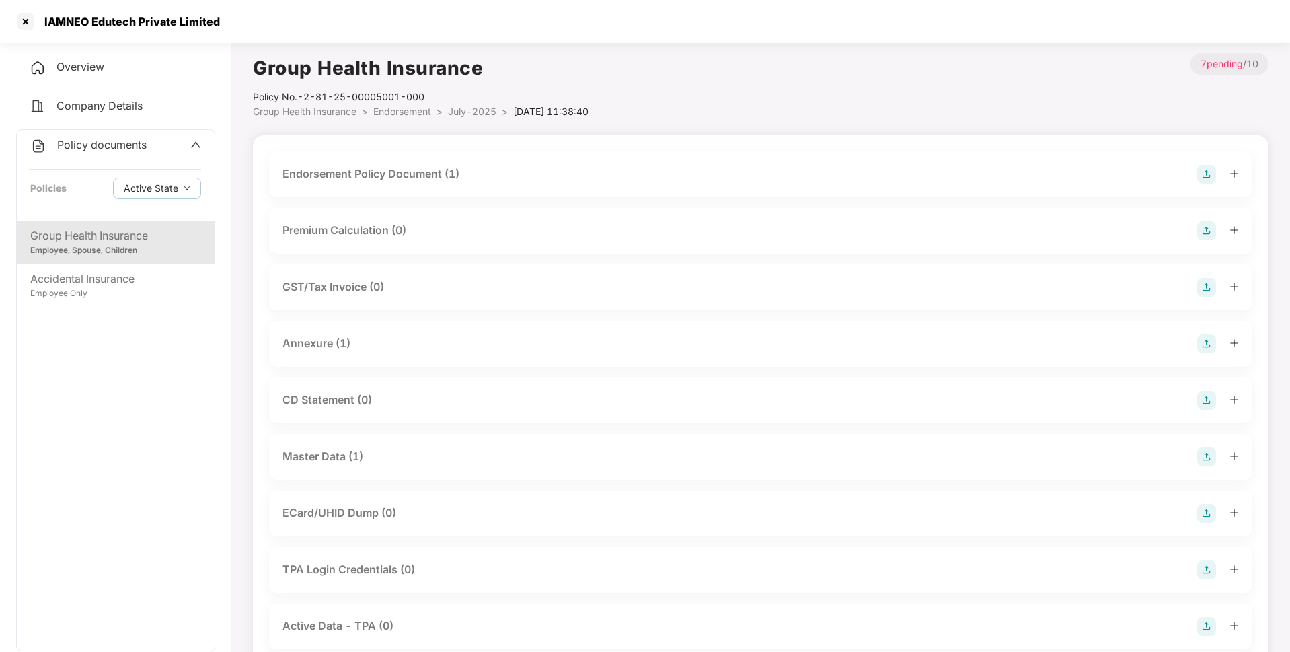
click at [340, 177] on div "Endorsement Policy Document (1)" at bounding box center [371, 173] width 177 height 17
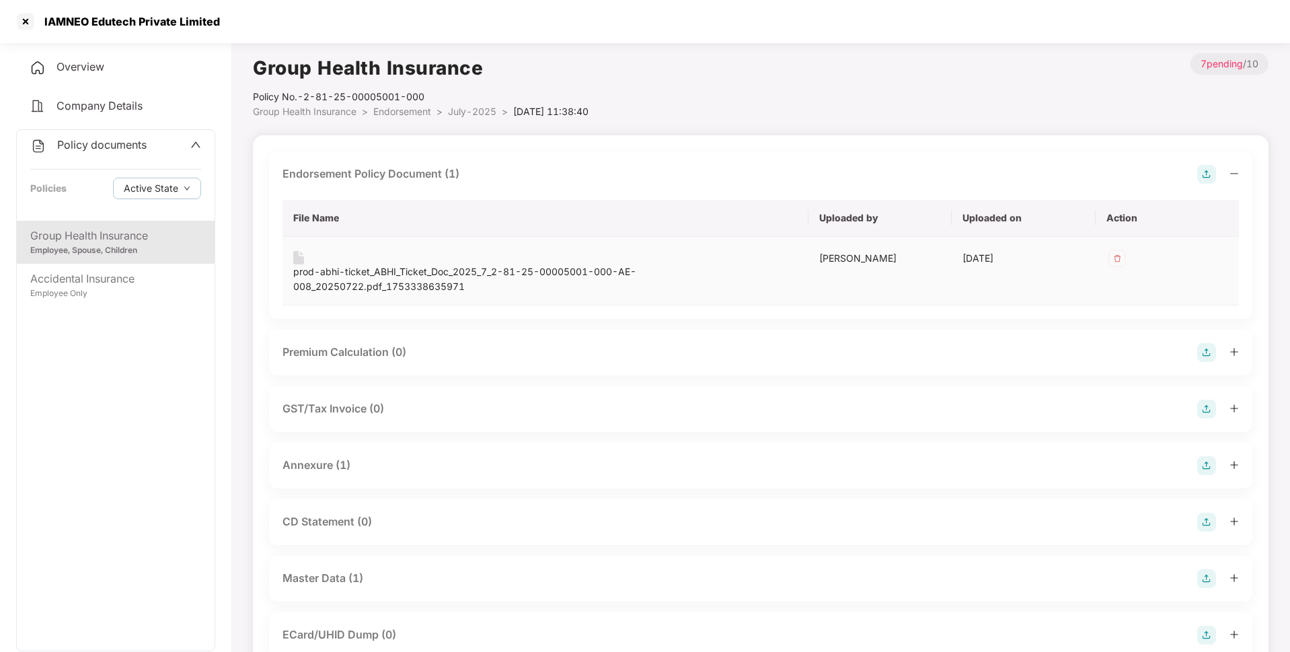
click at [427, 285] on div "prod-abhi-ticket_ABHI_Ticket_Doc_2025_7_2-81-25-00005001-000-AE-008_20250722.pd…" at bounding box center [545, 279] width 504 height 30
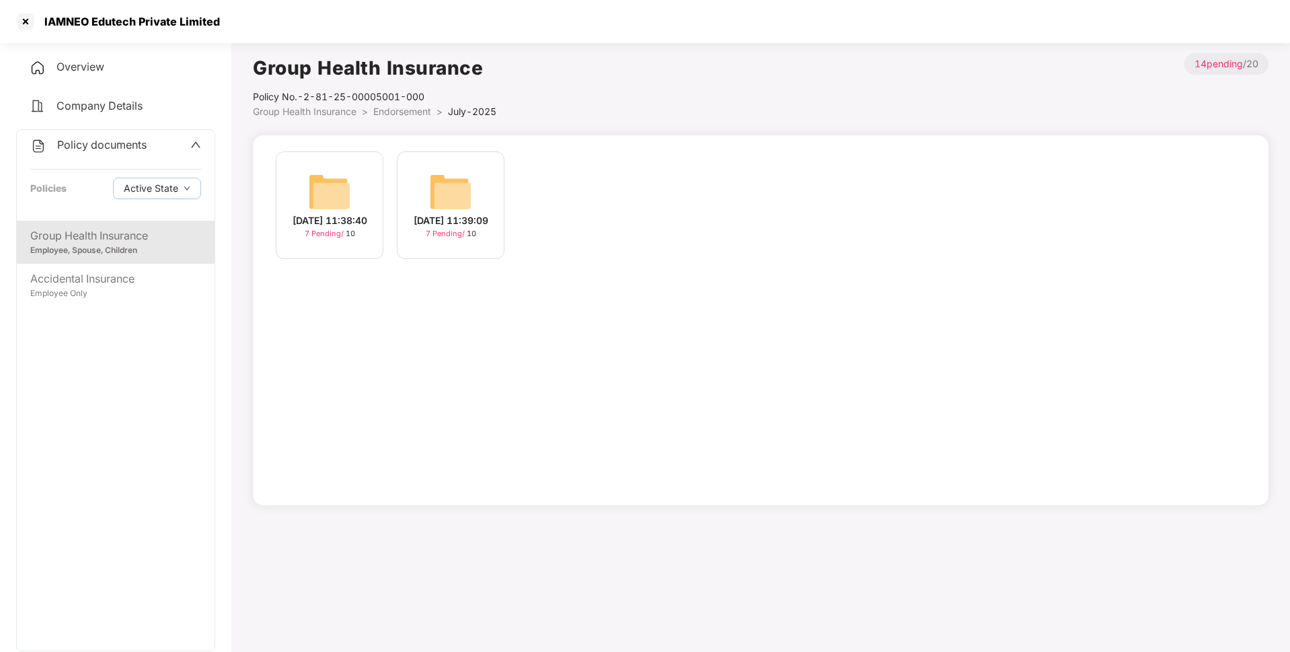
click at [471, 207] on img at bounding box center [450, 191] width 43 height 43
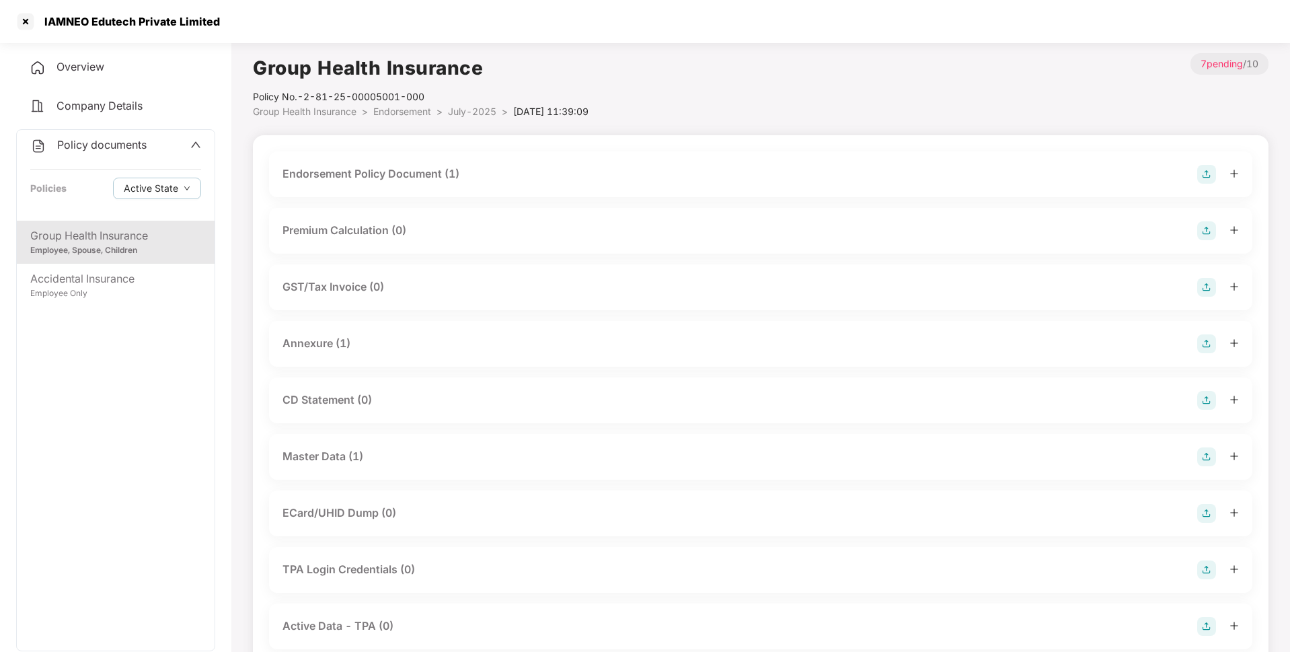
click at [399, 178] on div "Endorsement Policy Document (1)" at bounding box center [371, 173] width 177 height 17
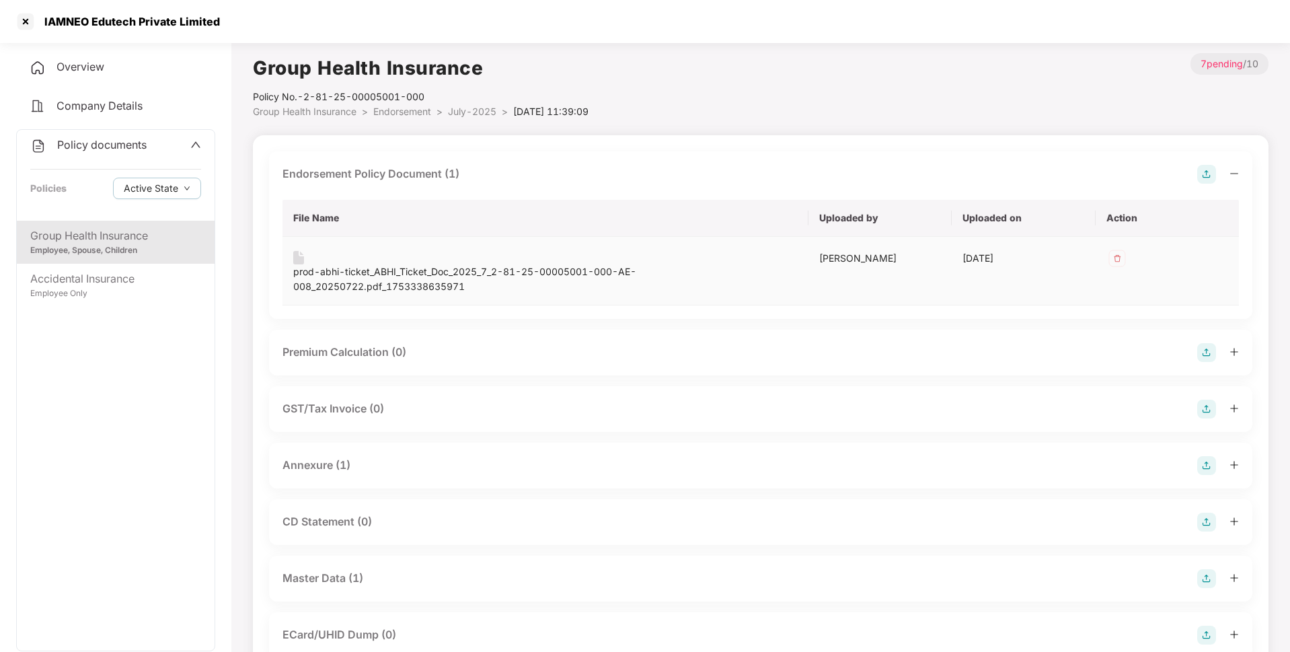
click at [359, 277] on div "prod-abhi-ticket_ABHI_Ticket_Doc_2025_7_2-81-25-00005001-000-AE-008_20250722.pd…" at bounding box center [545, 279] width 504 height 30
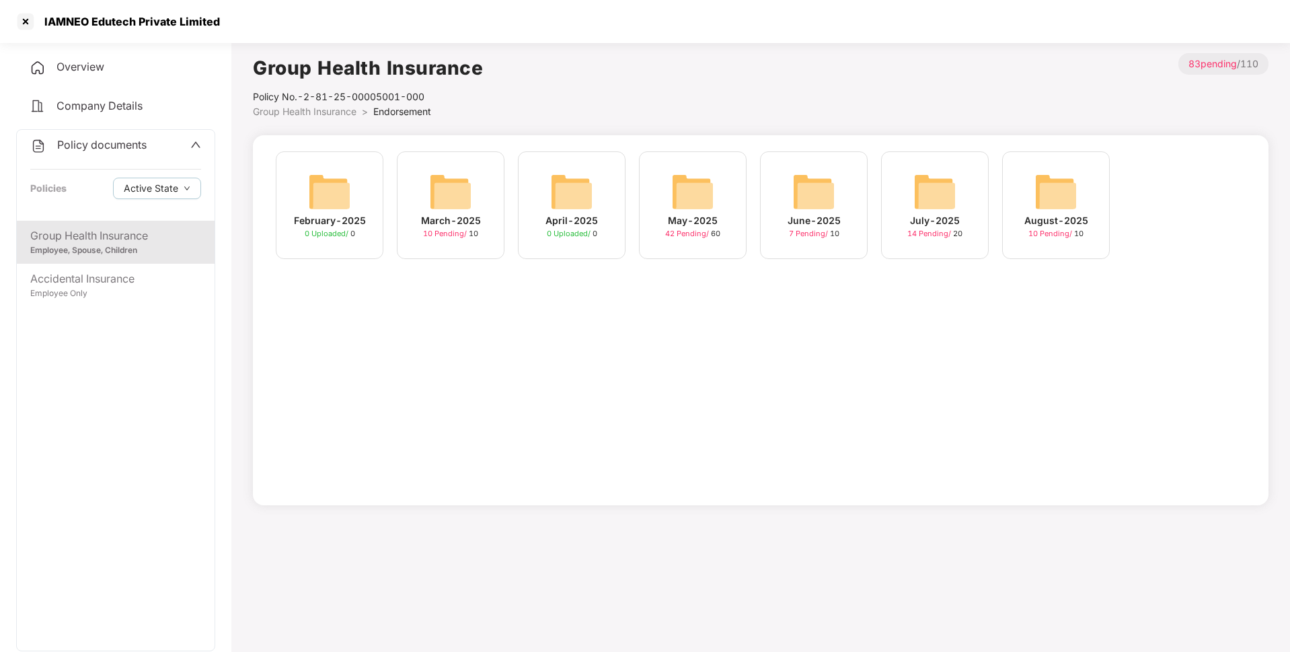
click at [1044, 202] on img at bounding box center [1056, 191] width 43 height 43
